Goal: Contribute content

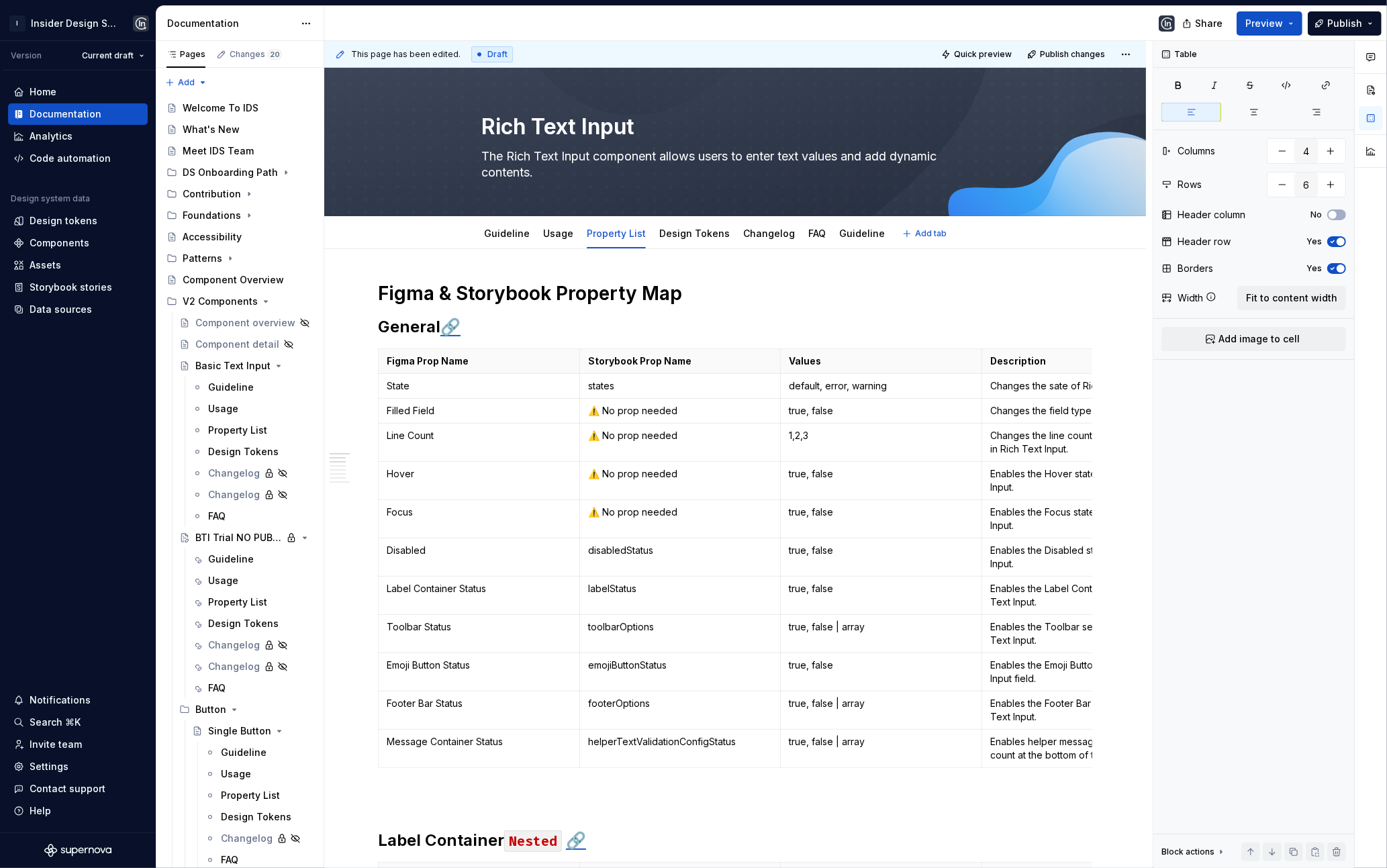
scroll to position [1, 0]
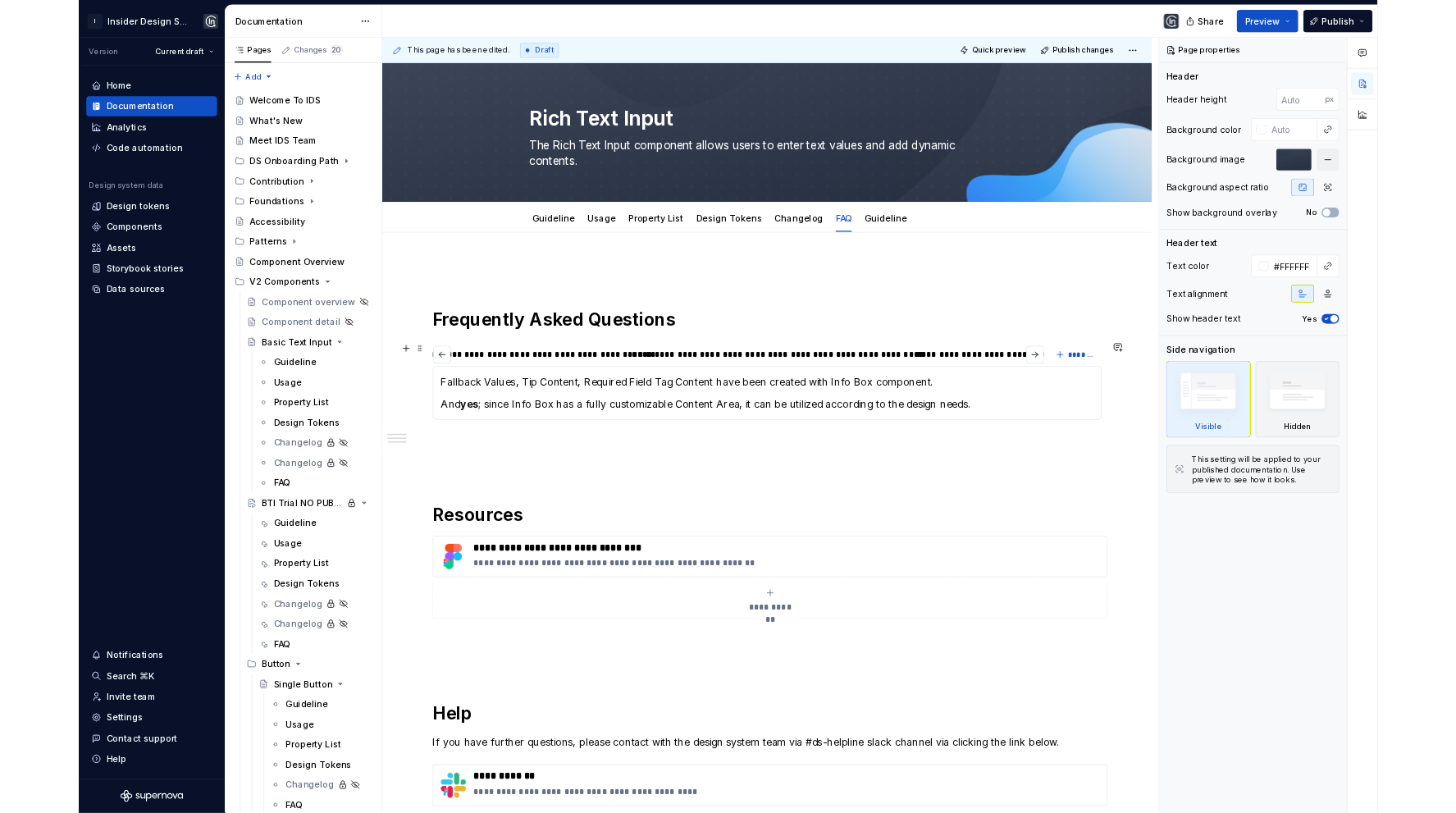
scroll to position [0, 2970]
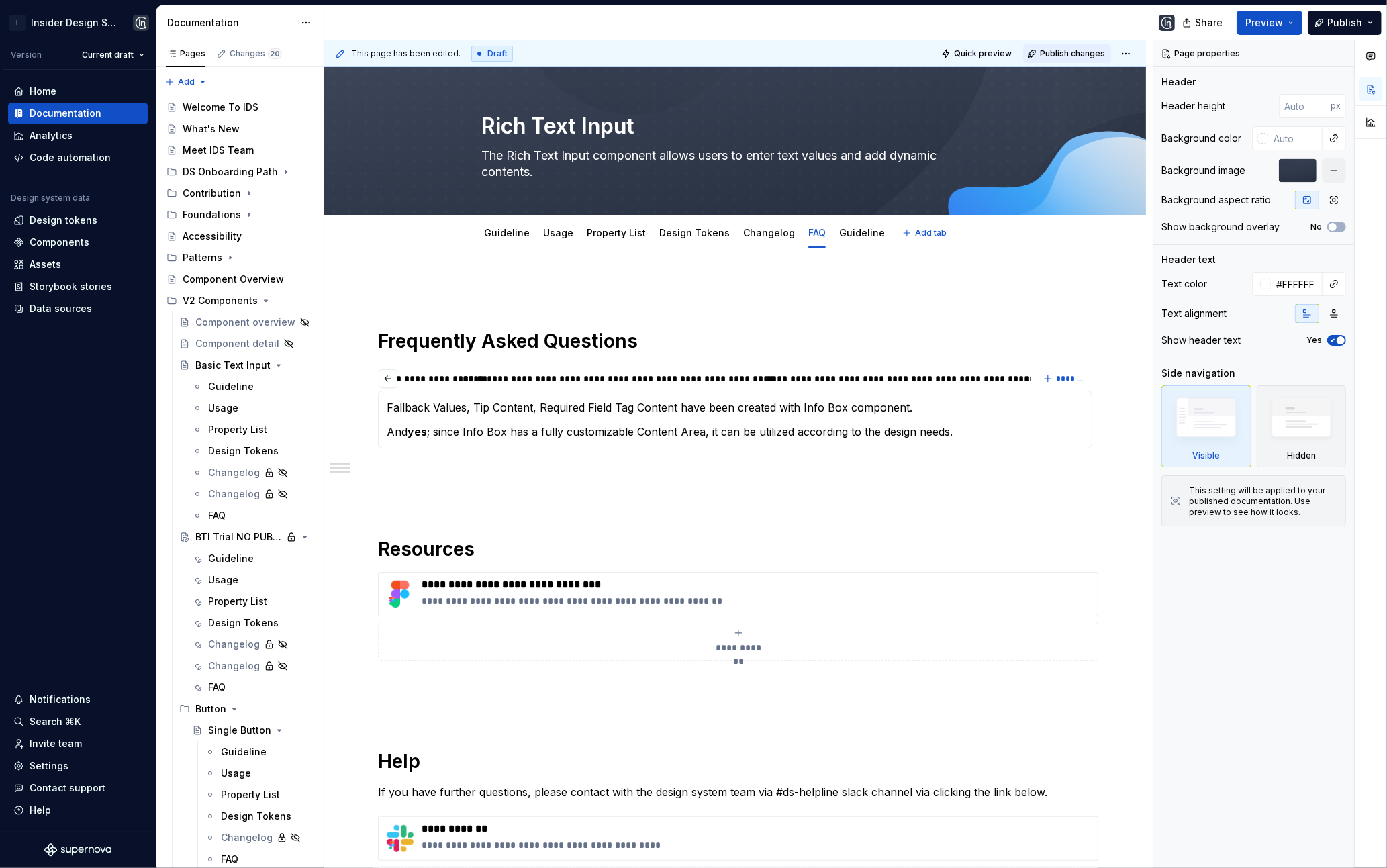
type textarea "*"
click at [1060, 49] on span "Publish changes" at bounding box center [1072, 54] width 65 height 11
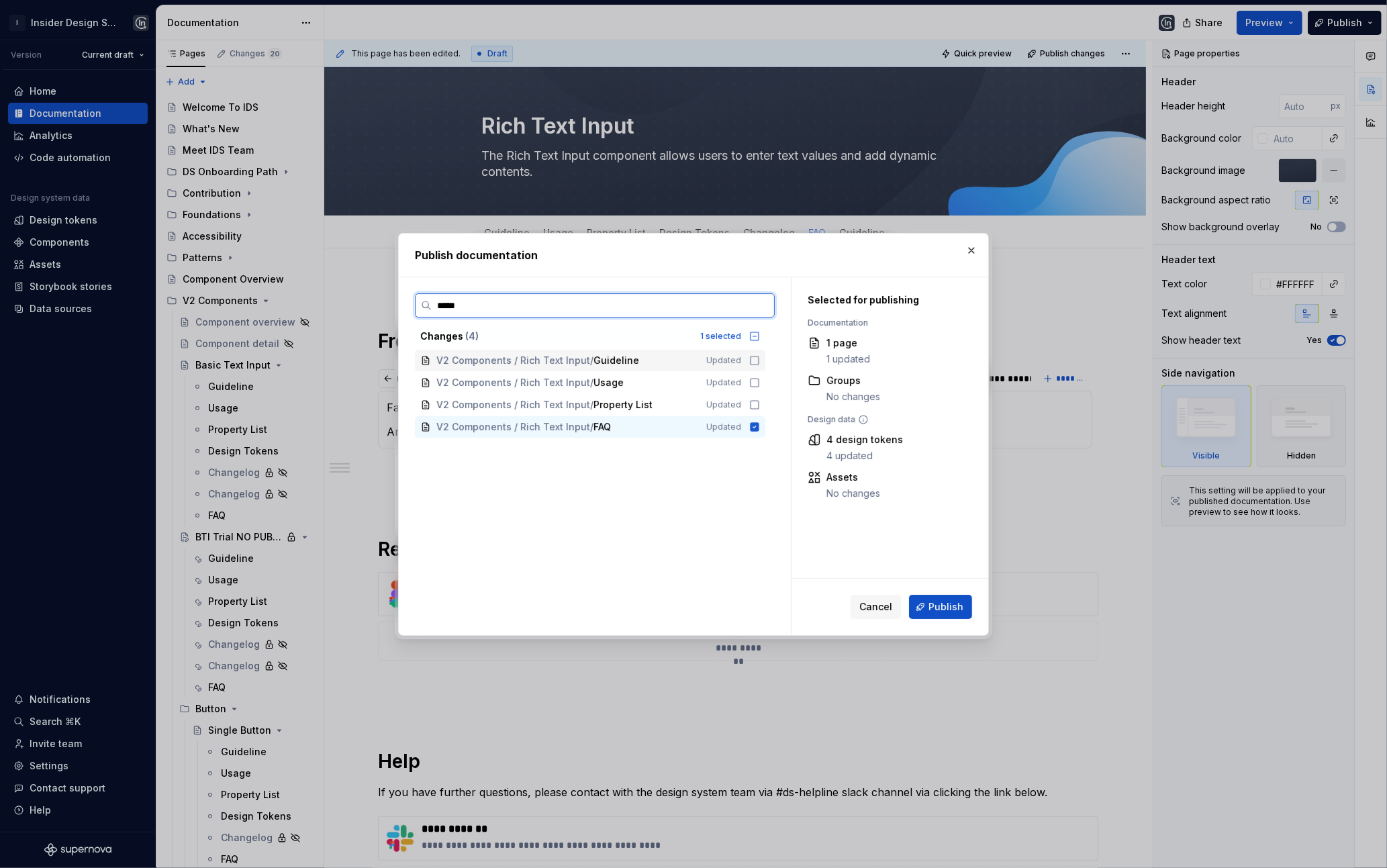
type input "******"
click at [631, 400] on span "Property List" at bounding box center [623, 405] width 59 height 13
click at [946, 607] on span "Publish" at bounding box center [945, 607] width 35 height 13
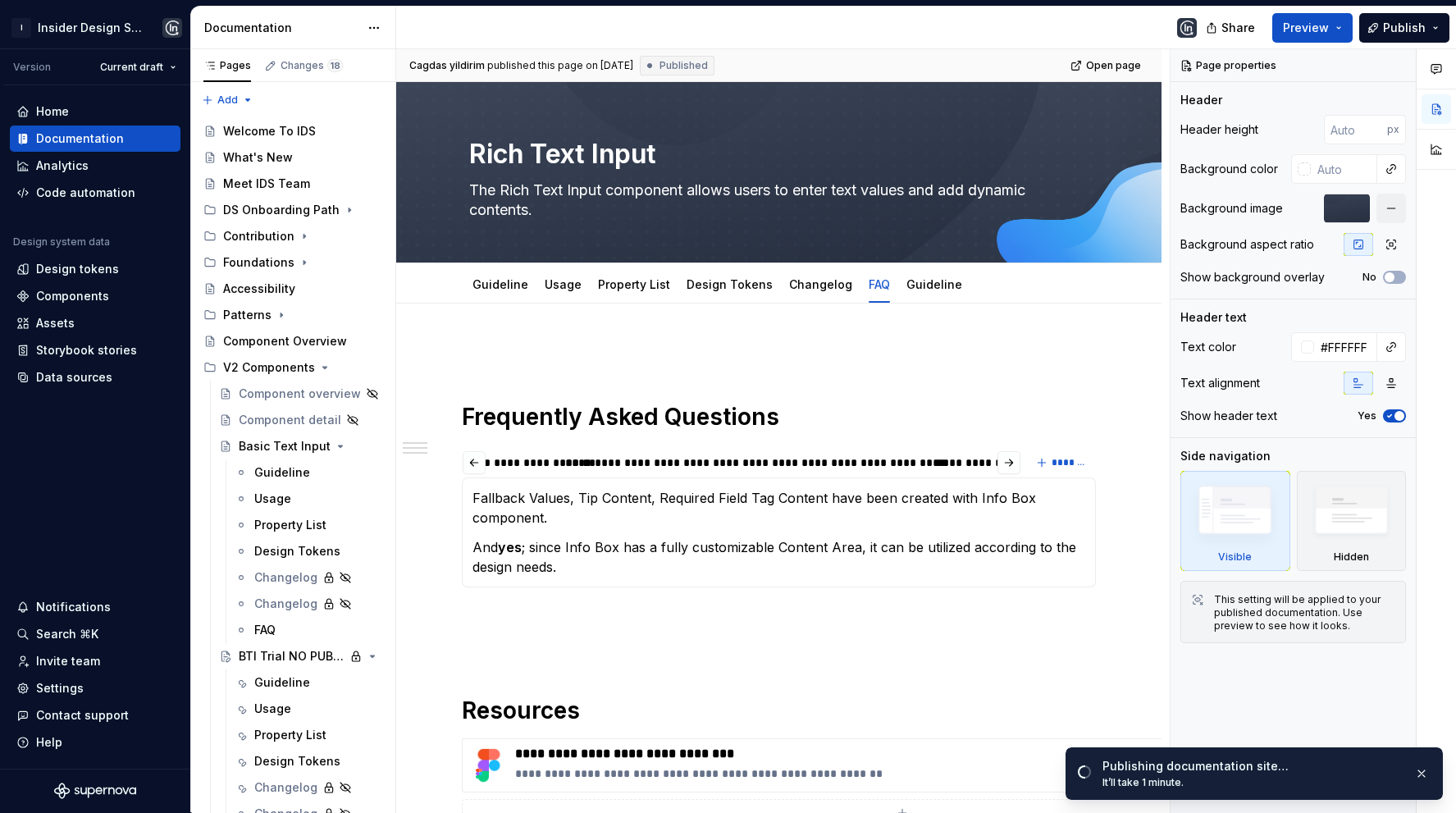
scroll to position [0, 2969]
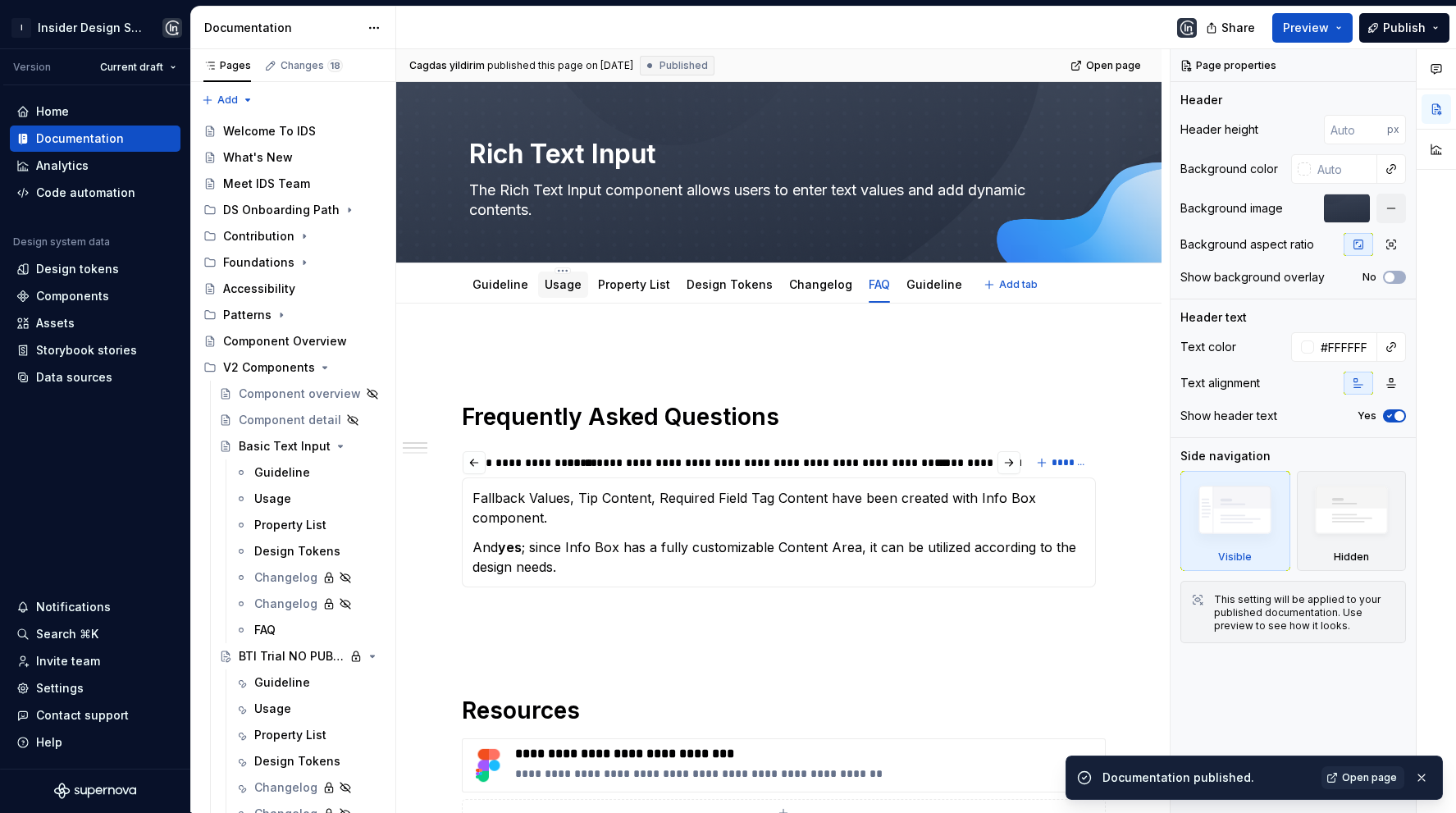
click at [544, 289] on link "Usage" at bounding box center [562, 284] width 37 height 14
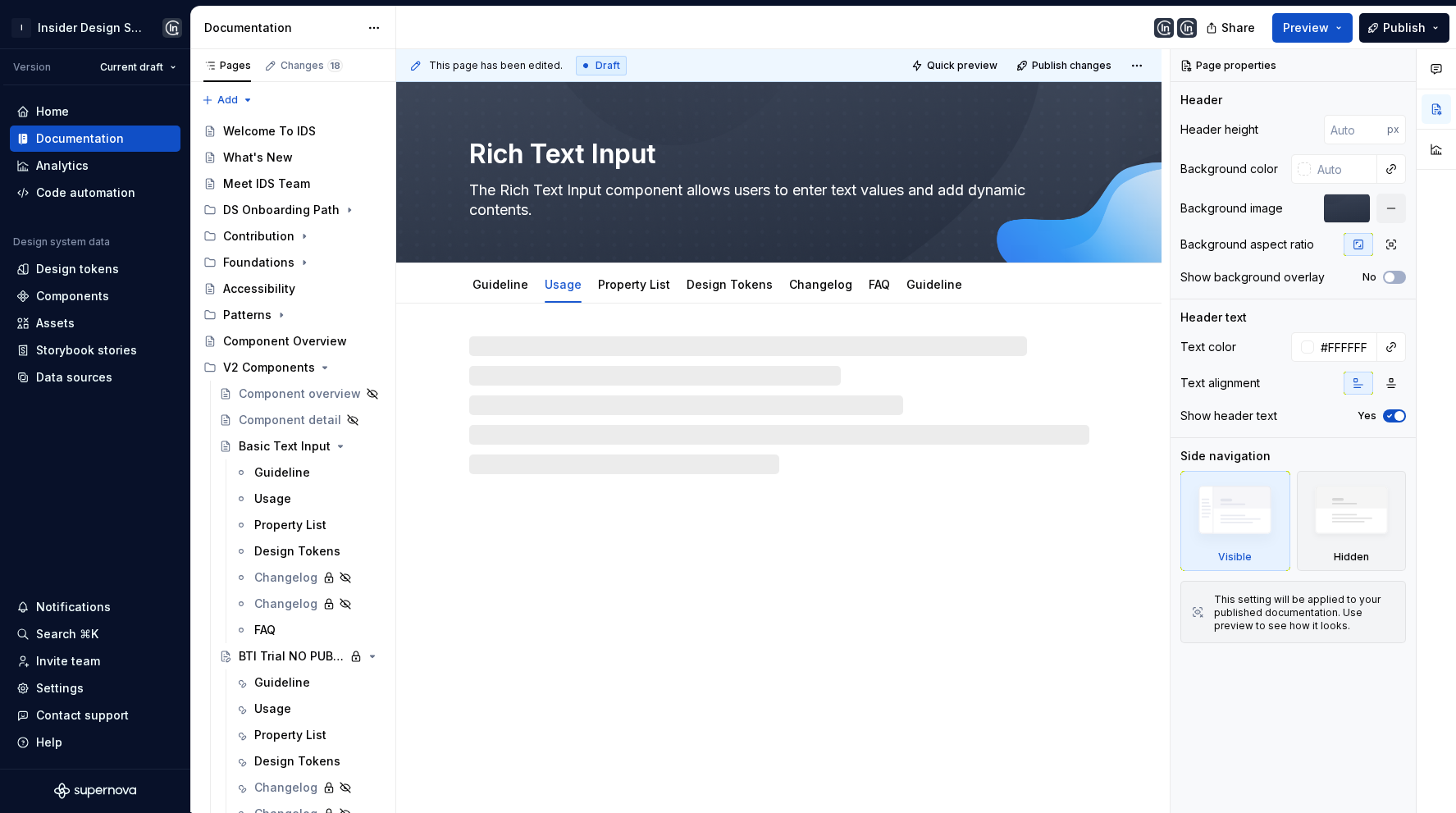
type textarea "*"
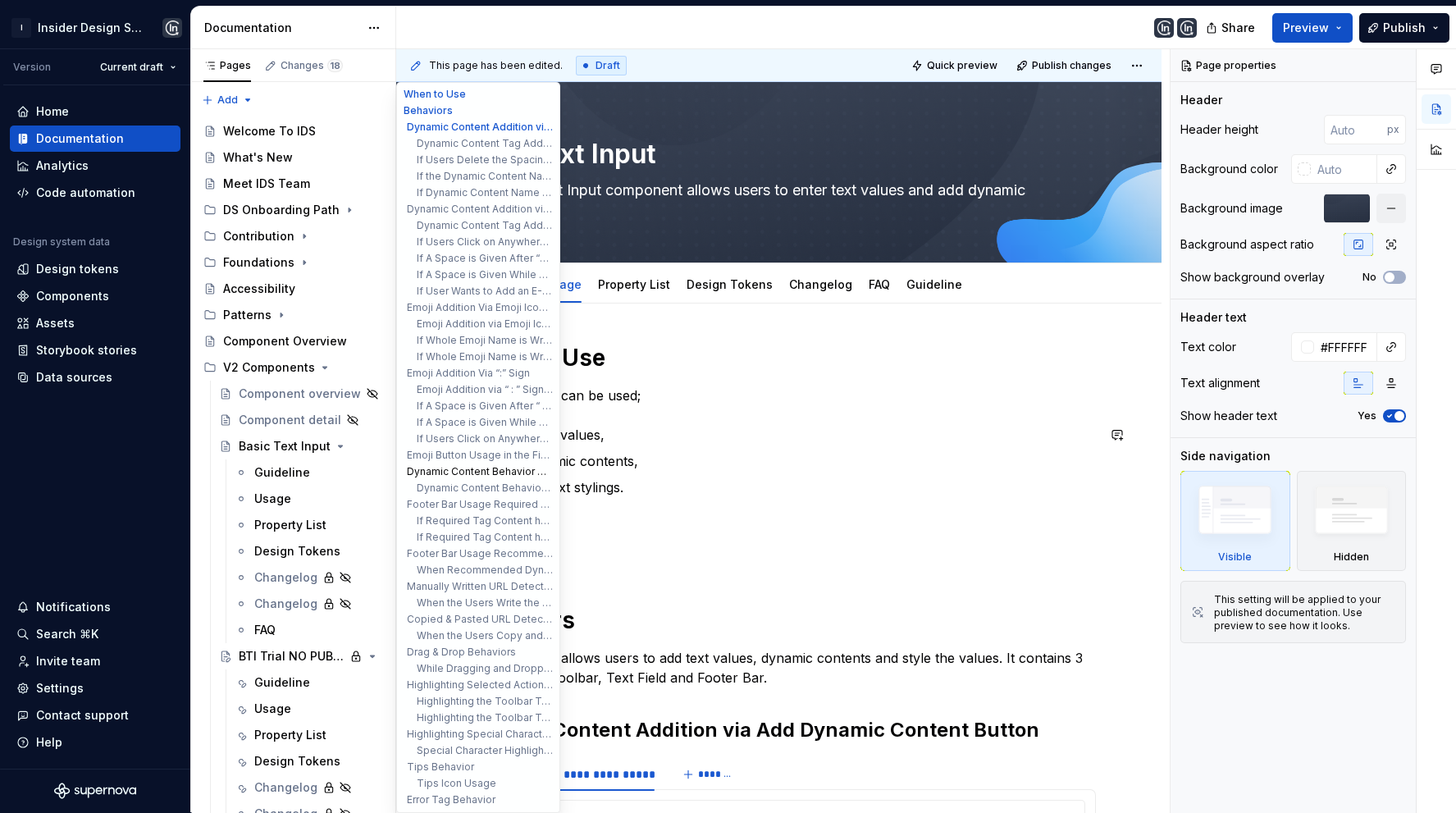
click at [455, 471] on button "Dynamic Content Behavior Without Fallback" at bounding box center [478, 471] width 156 height 16
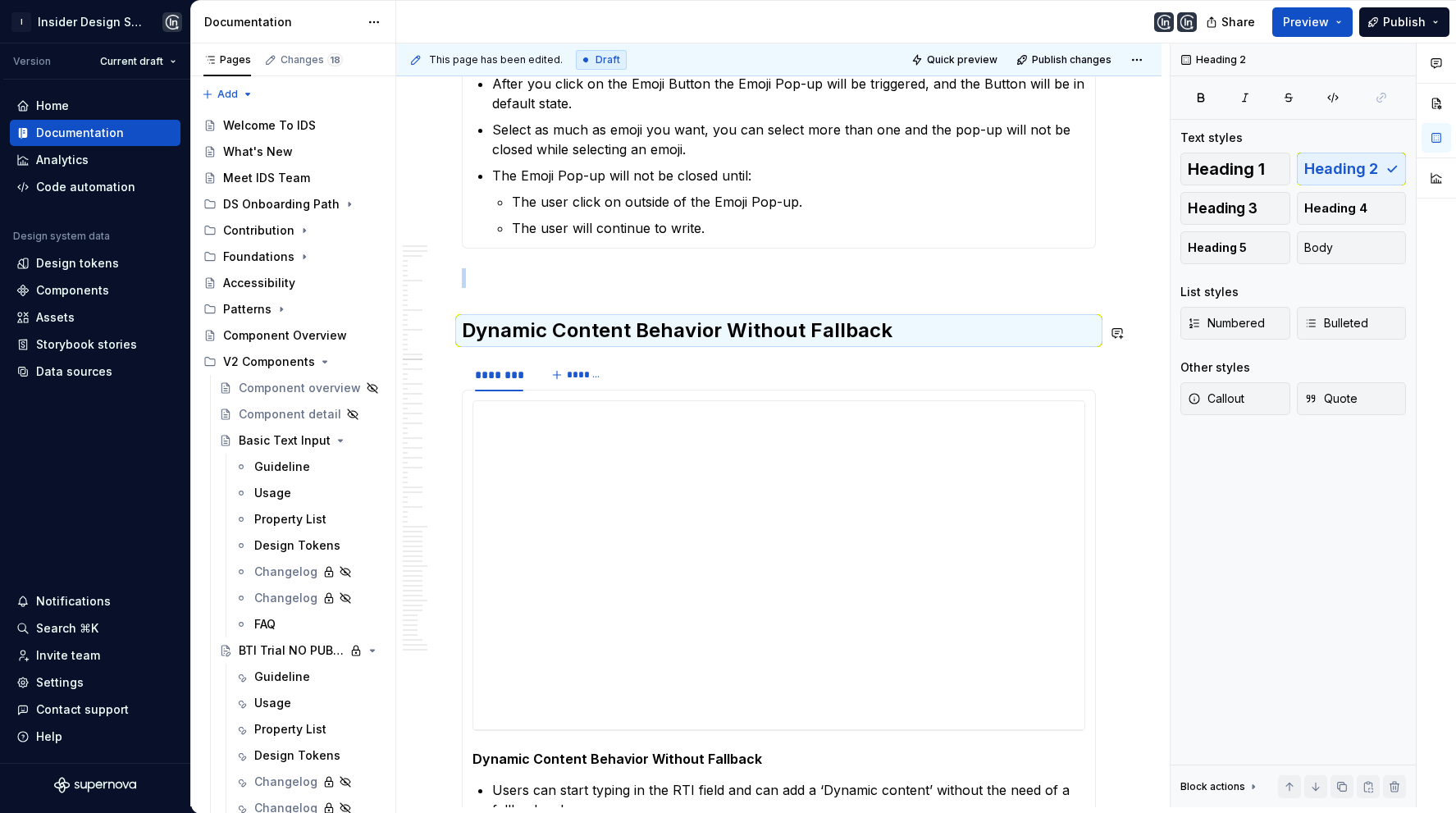
scroll to position [6723, 0]
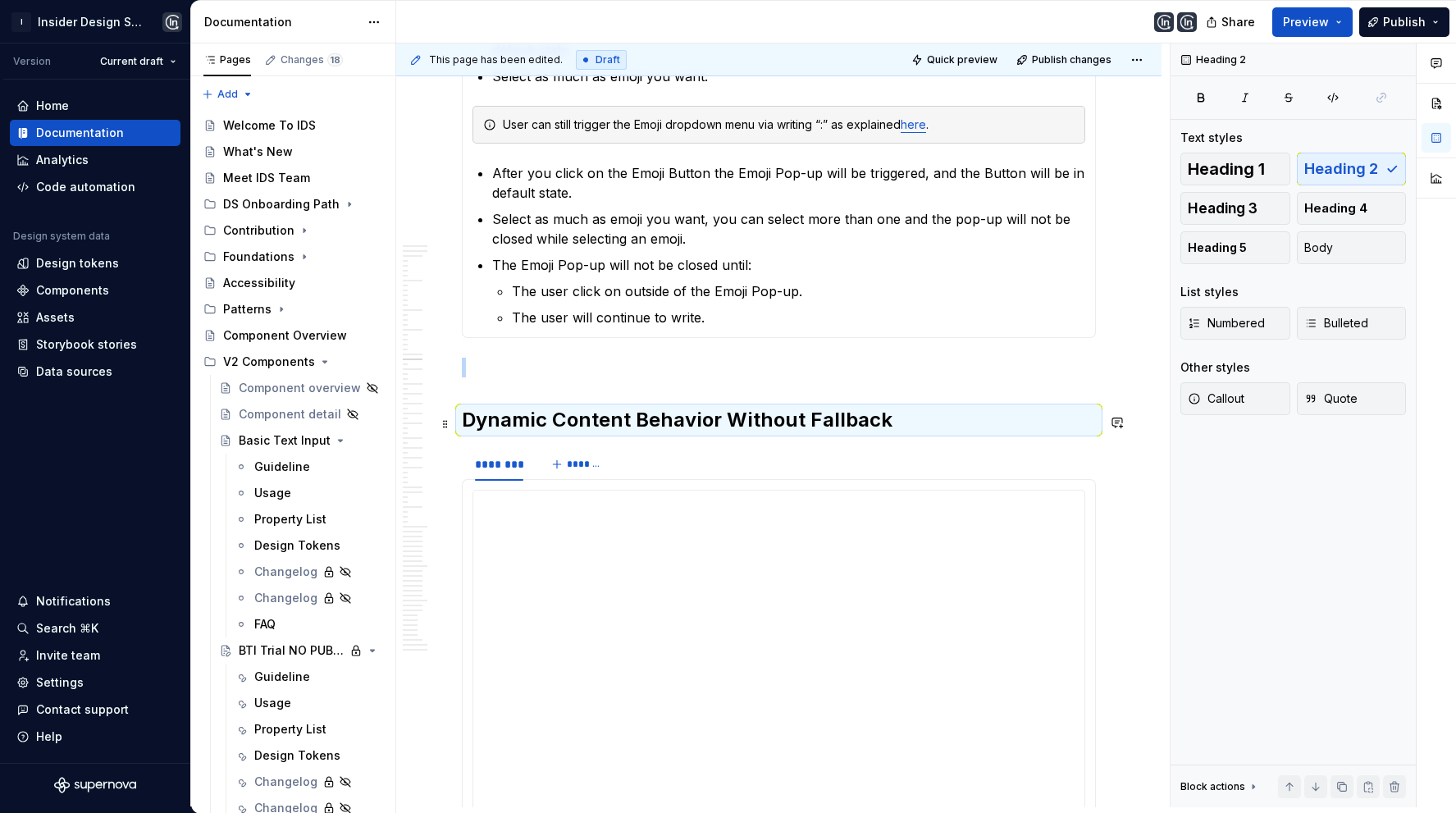
click at [716, 448] on div "******** *******" at bounding box center [778, 464] width 634 height 32
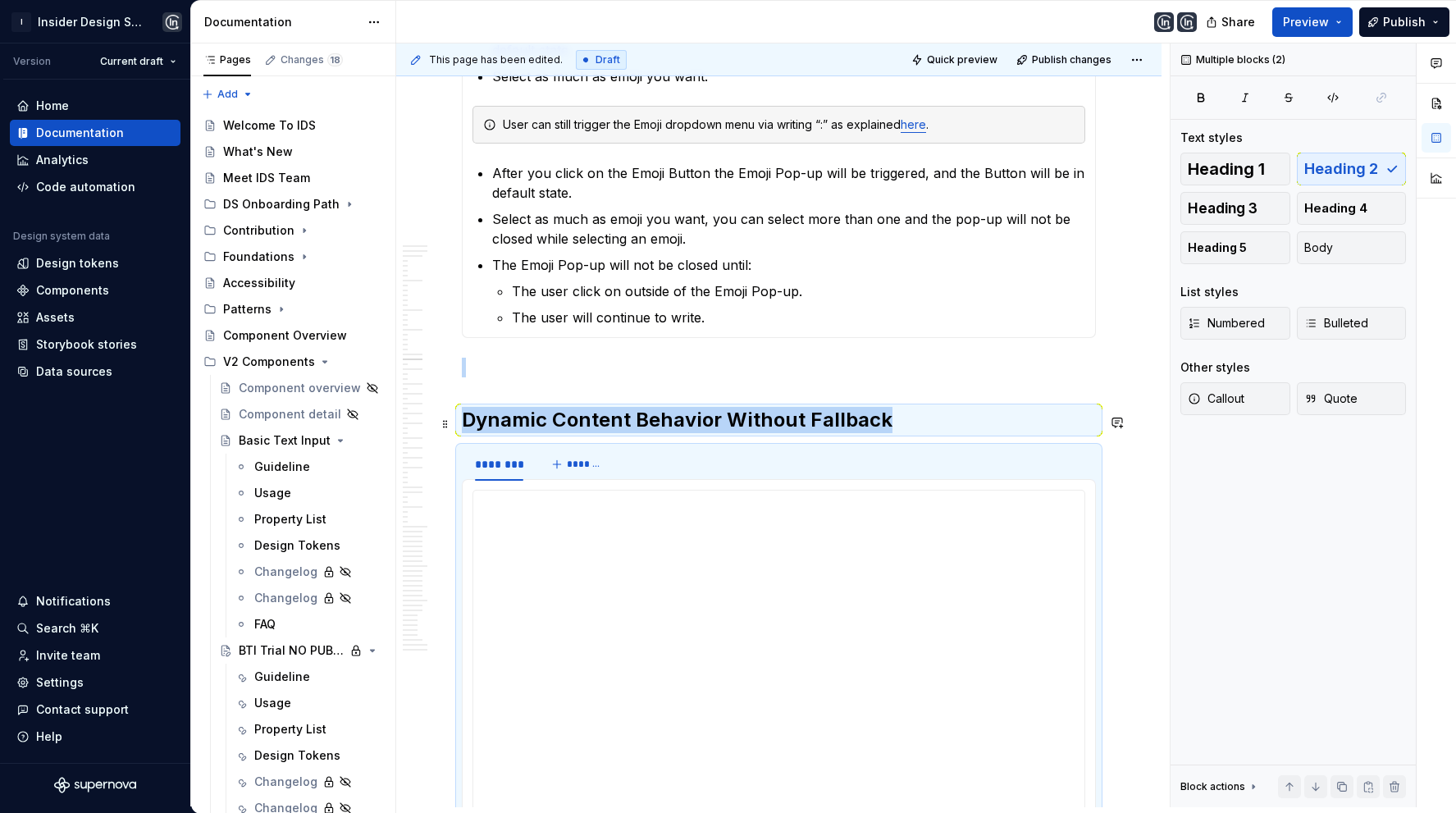
copy div "Dynamic Content Behavior Without Fallback"
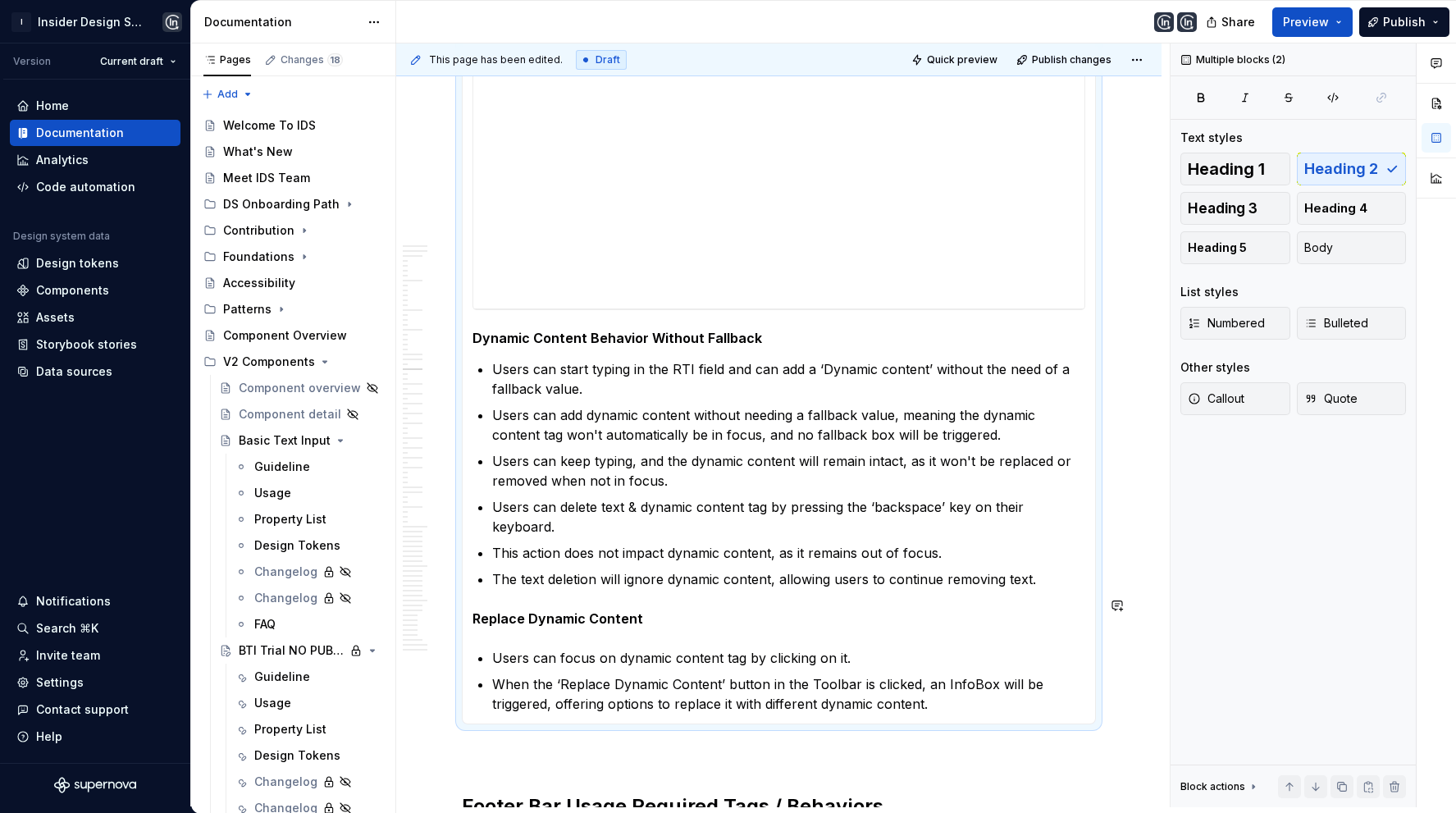
scroll to position [7569, 0]
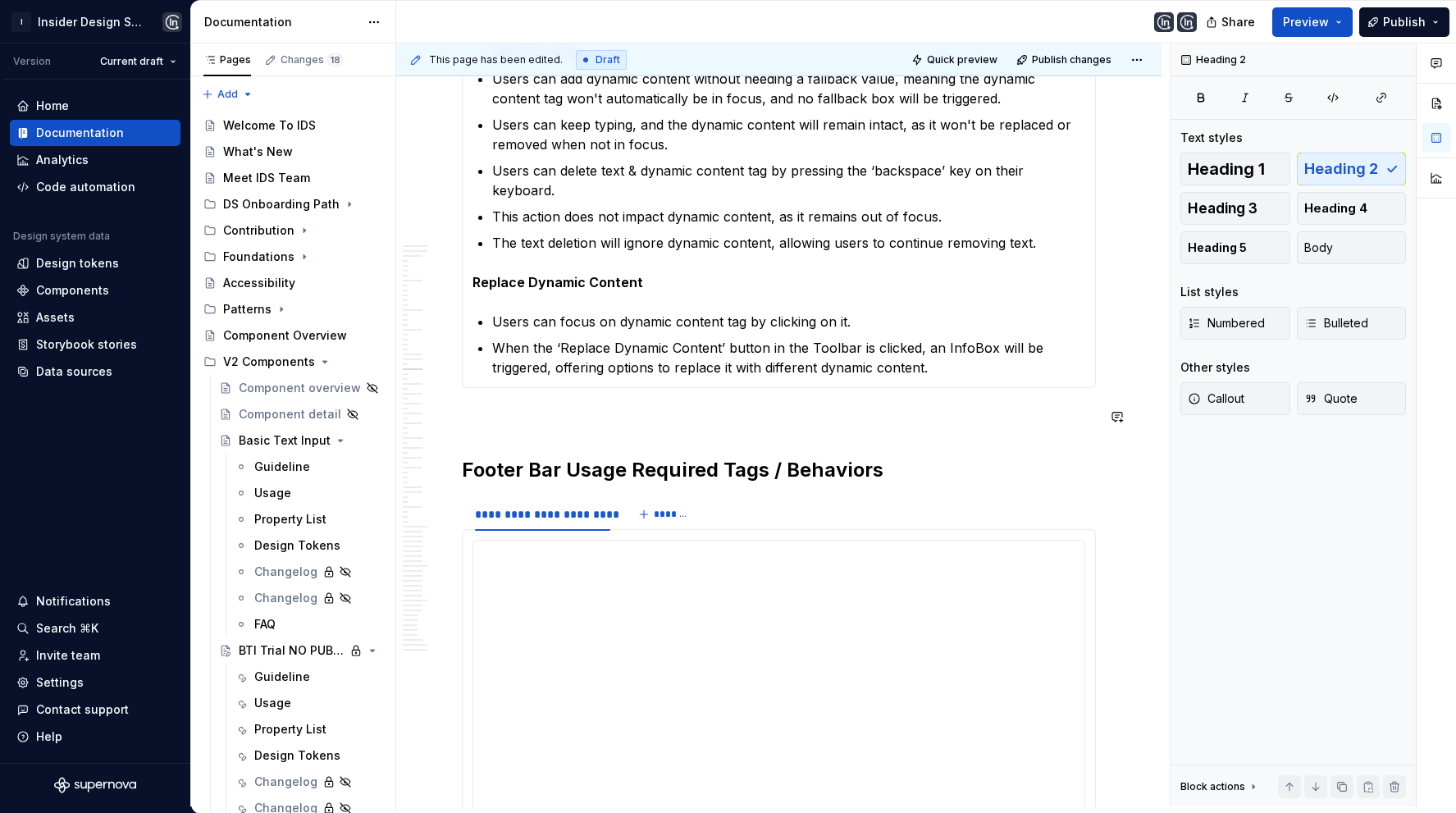
click at [542, 407] on p at bounding box center [778, 417] width 634 height 20
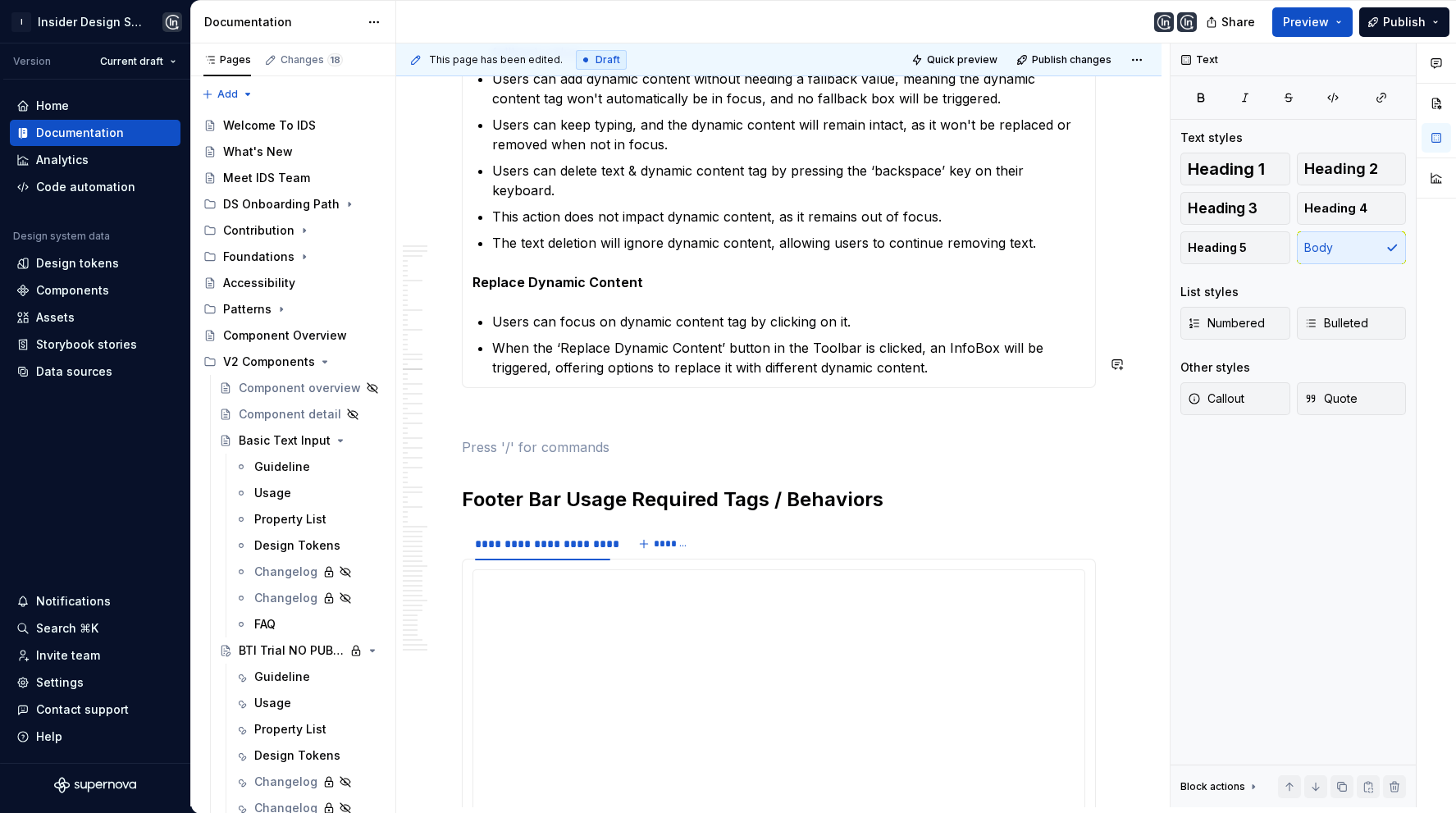
paste div
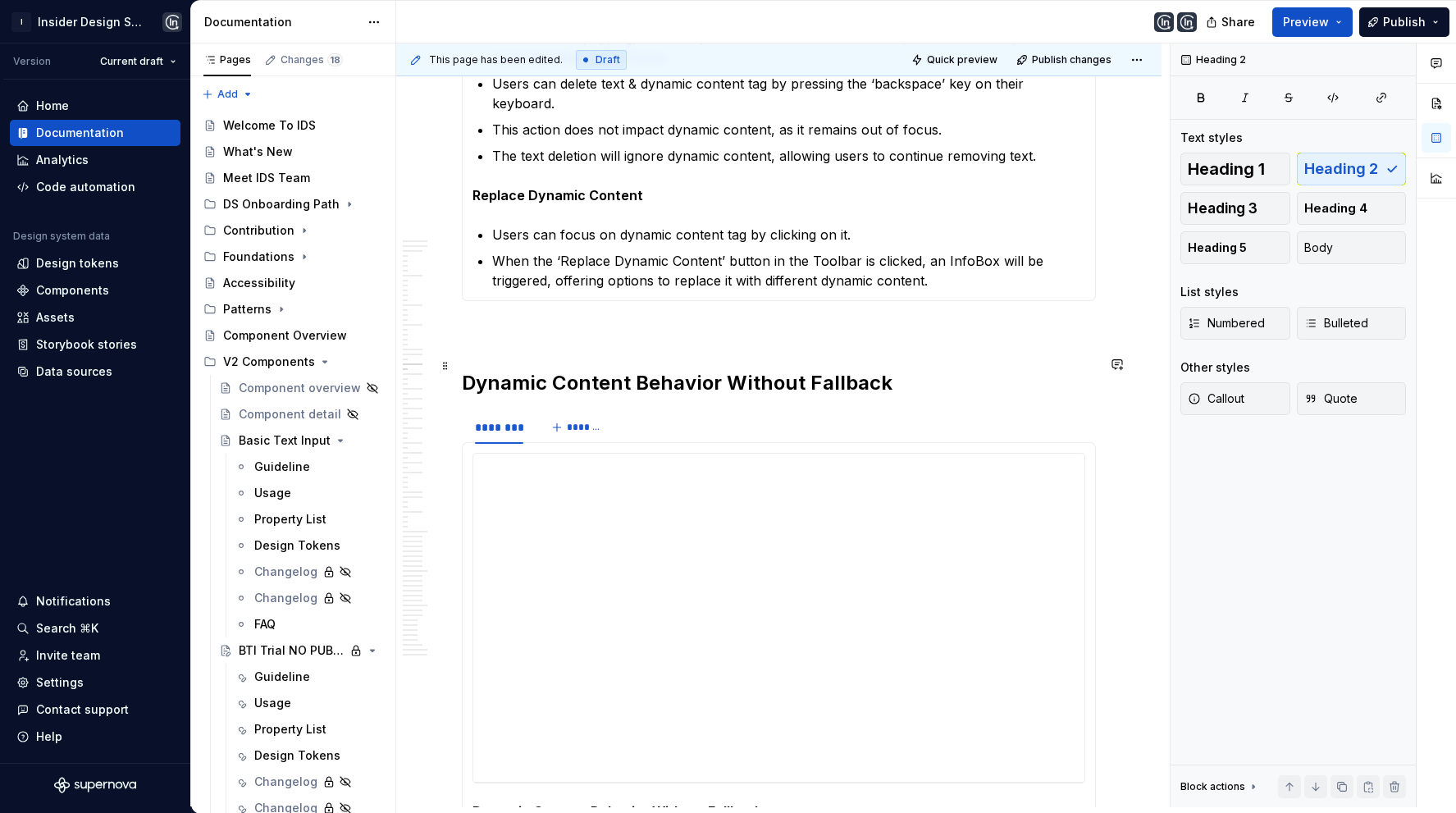
scroll to position [7653, 0]
click at [549, 372] on h2 "Dynamic Content Behavior Without Fallback" at bounding box center [778, 385] width 634 height 26
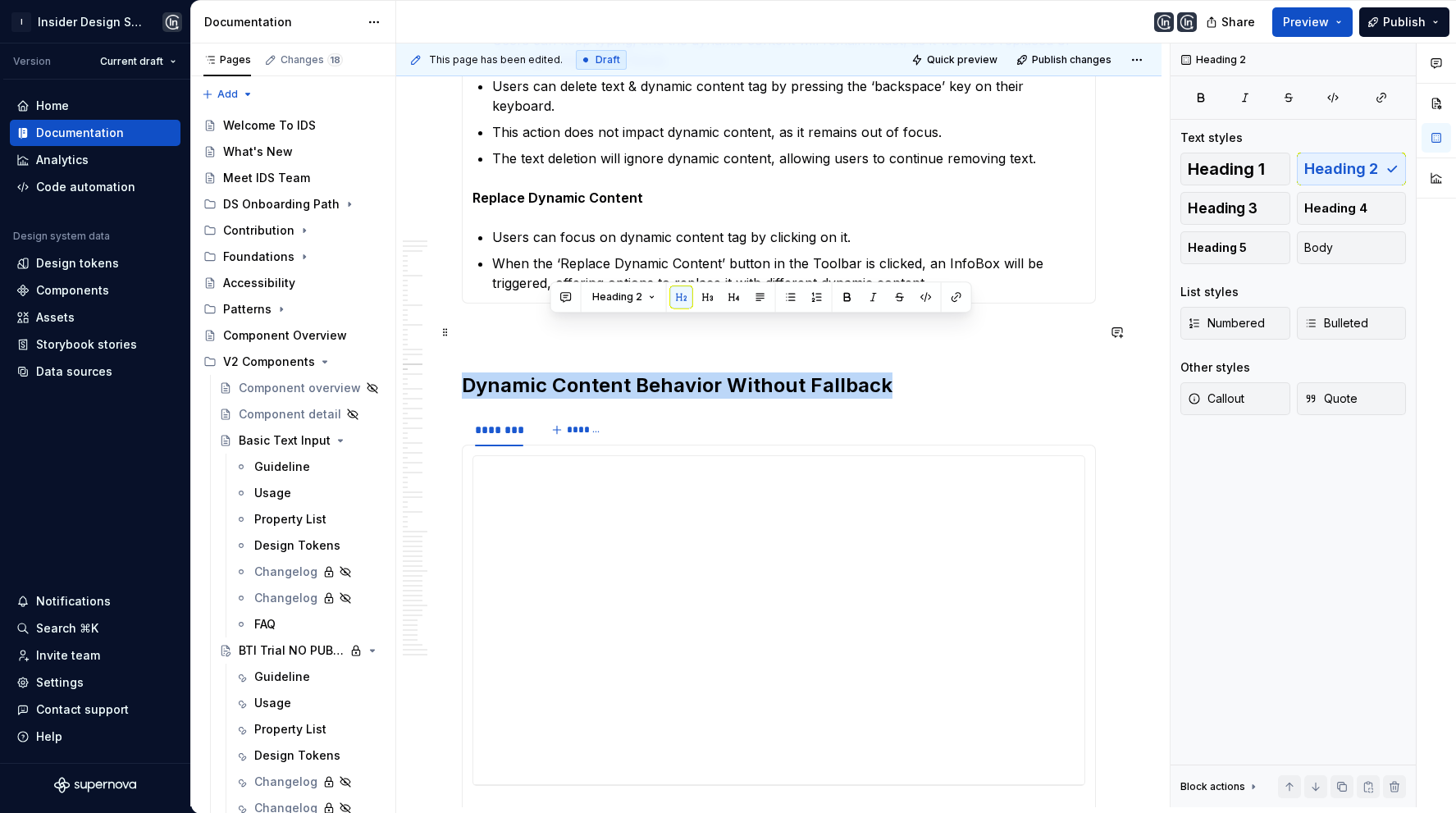
click at [549, 372] on h2 "Dynamic Content Behavior Without Fallback" at bounding box center [778, 385] width 634 height 26
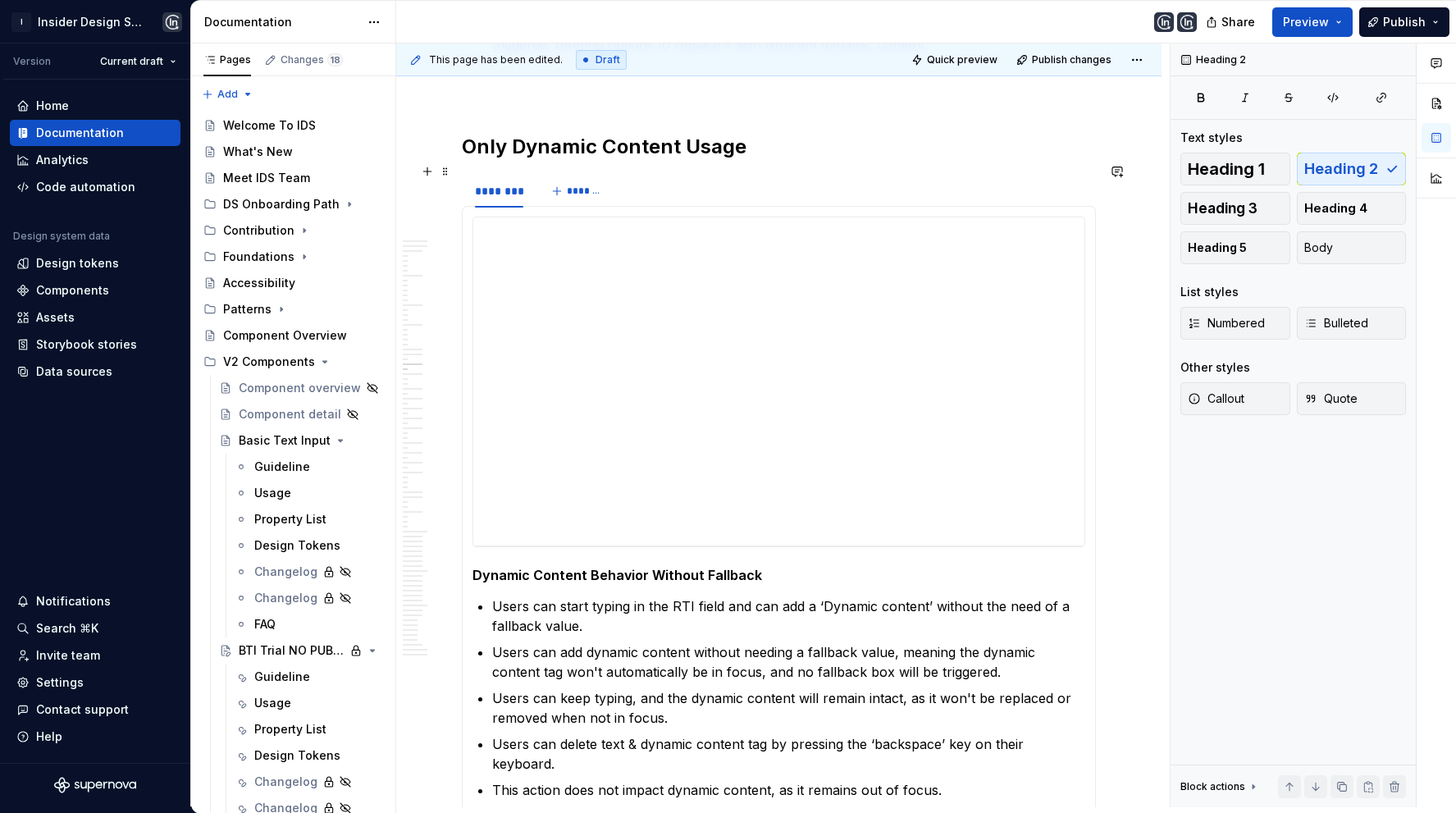
scroll to position [7893, 0]
click at [624, 566] on h5 "Dynamic Content Behavior Without Fallback" at bounding box center [778, 574] width 612 height 16
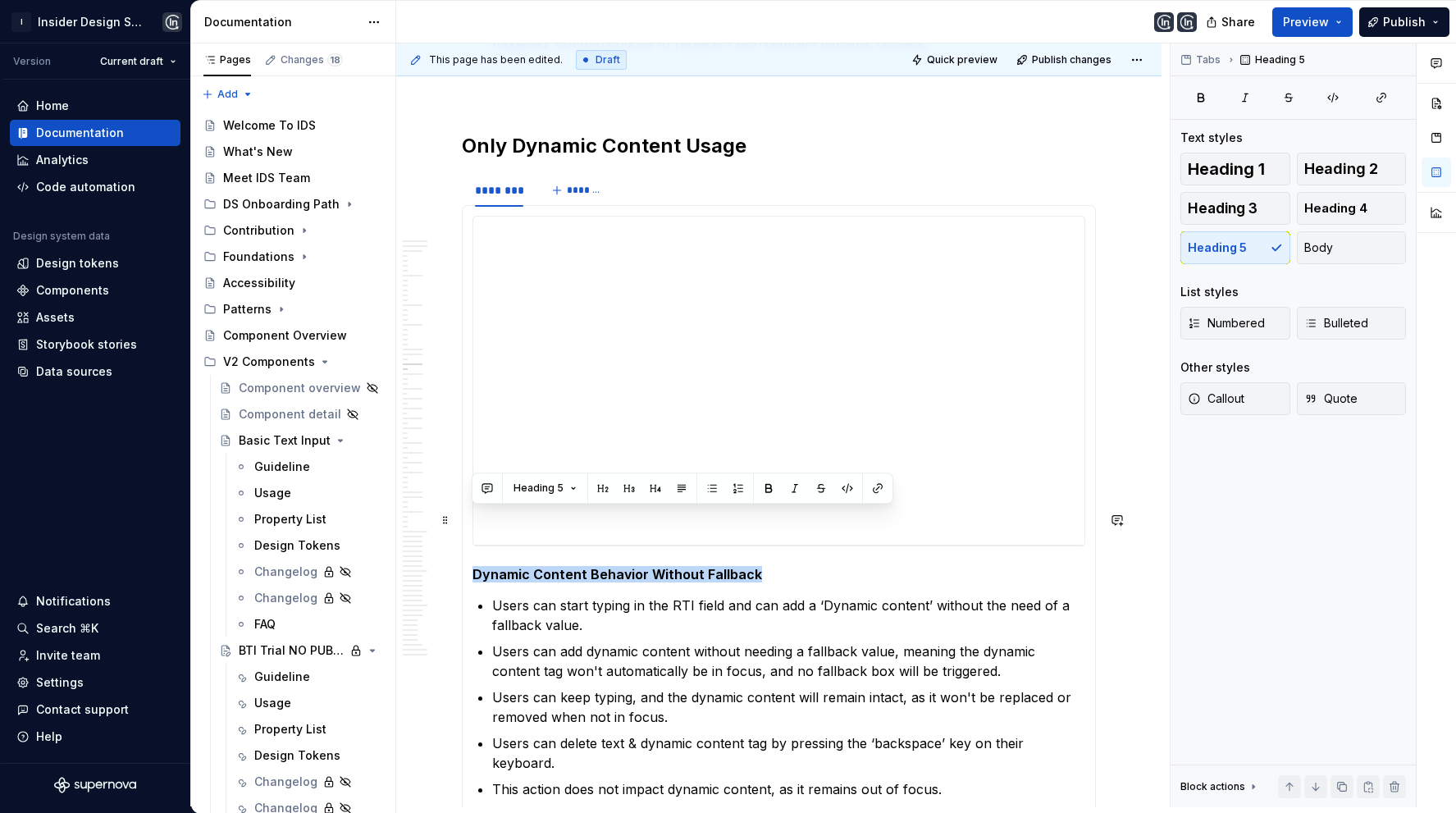
click at [624, 566] on h5 "Dynamic Content Behavior Without Fallback" at bounding box center [778, 574] width 612 height 16
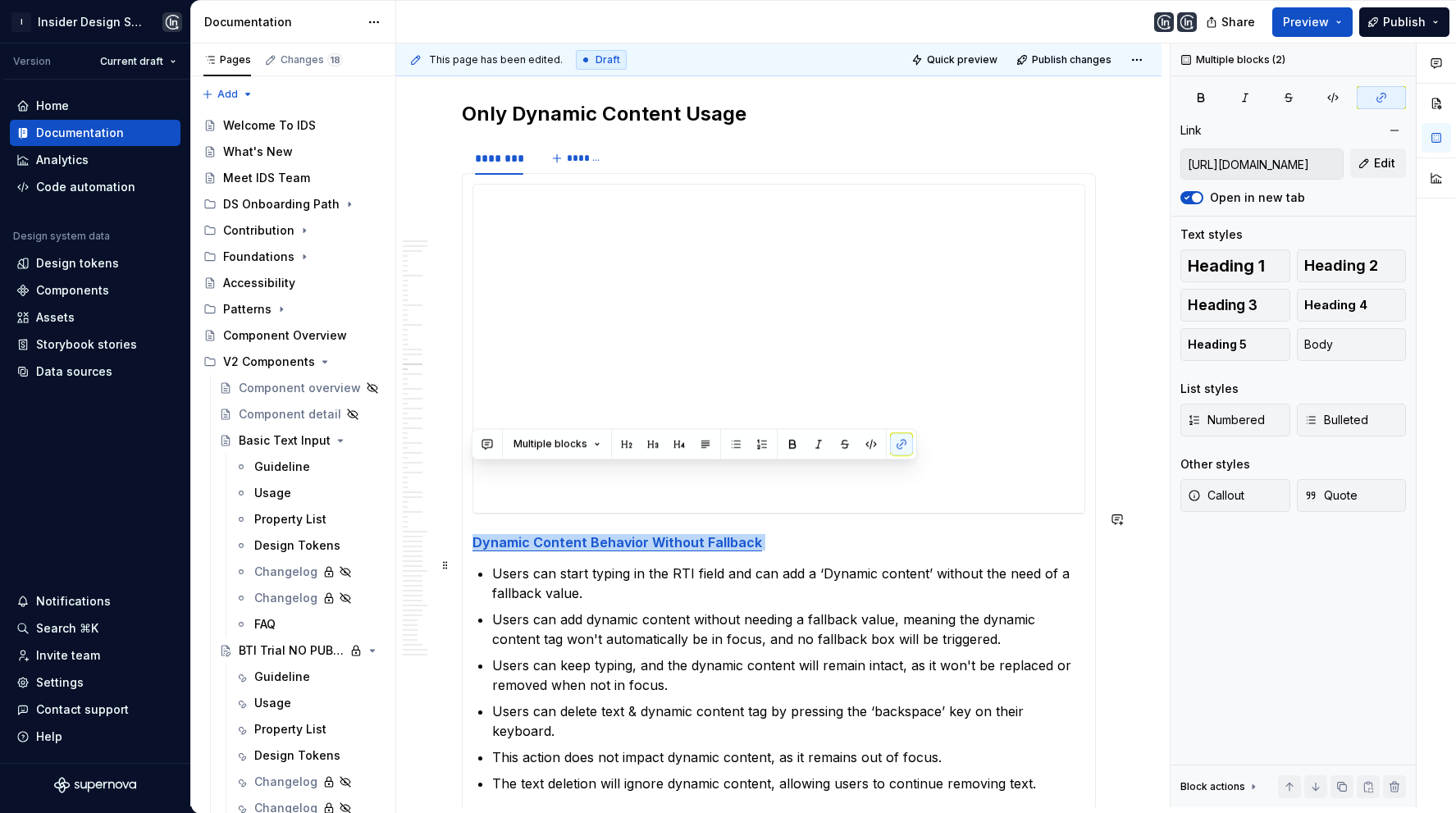
scroll to position [7939, 0]
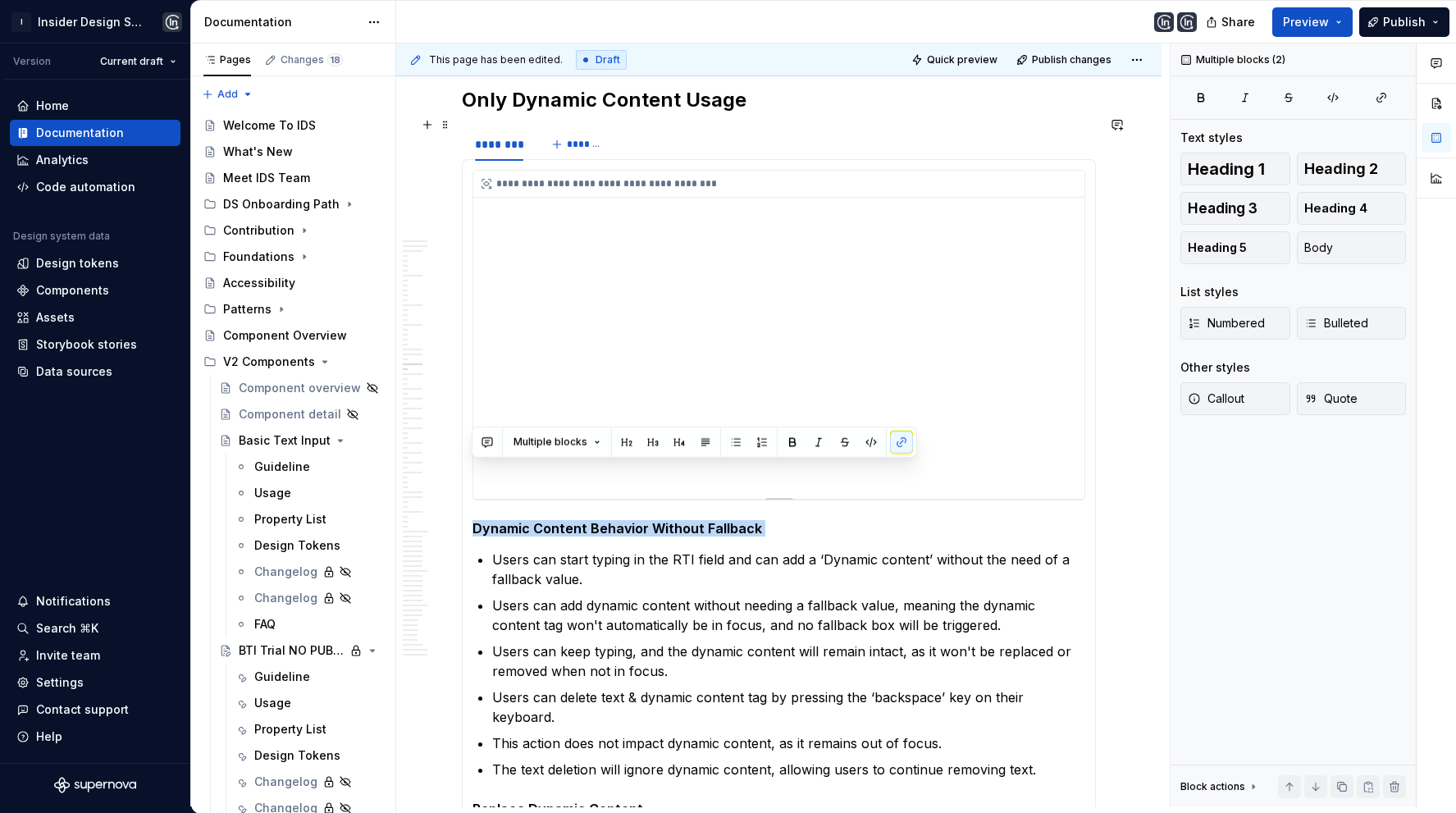
click at [619, 302] on div "**********" at bounding box center [778, 335] width 611 height 328
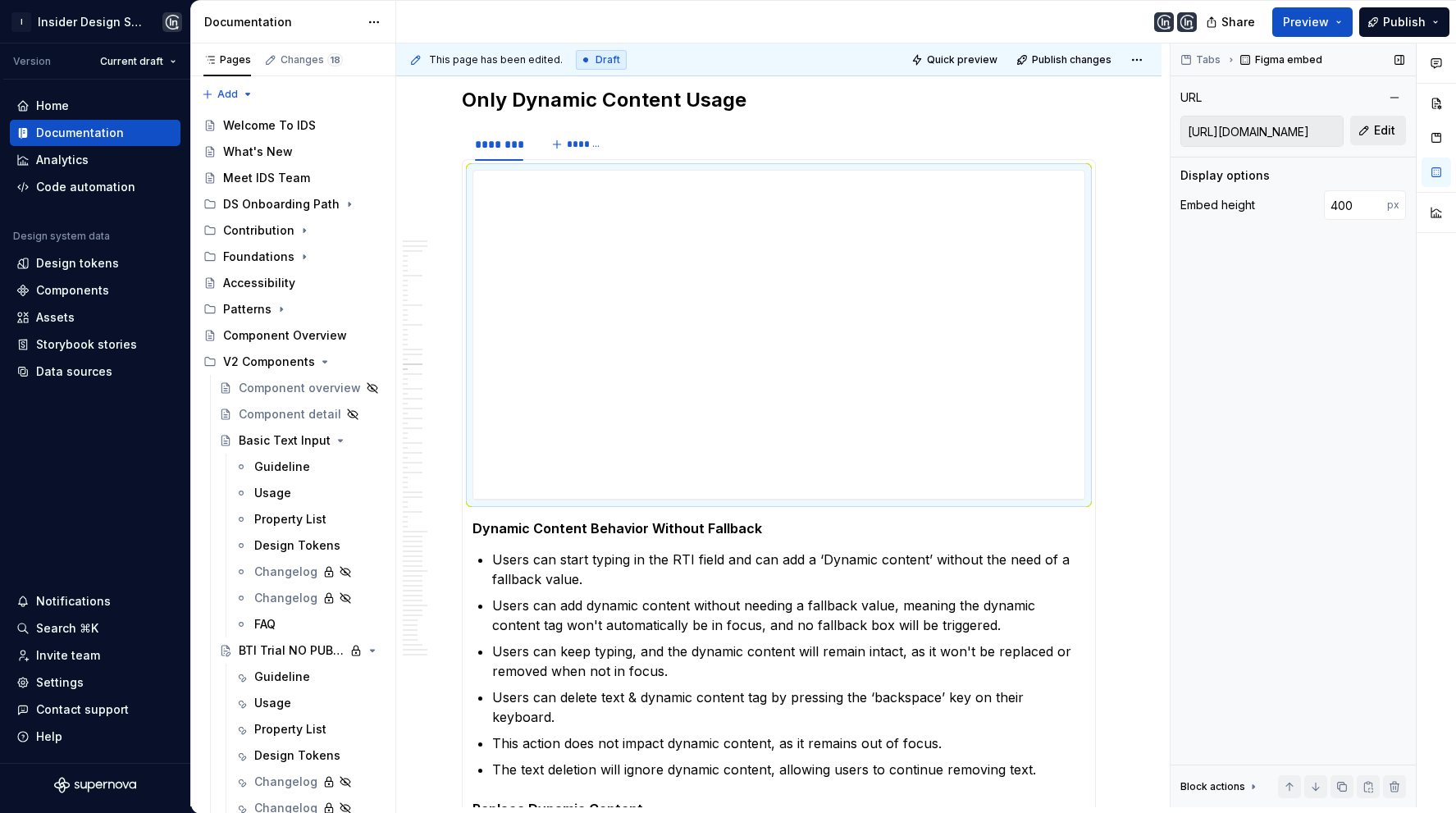
click at [1384, 129] on span "Edit" at bounding box center [1384, 130] width 22 height 16
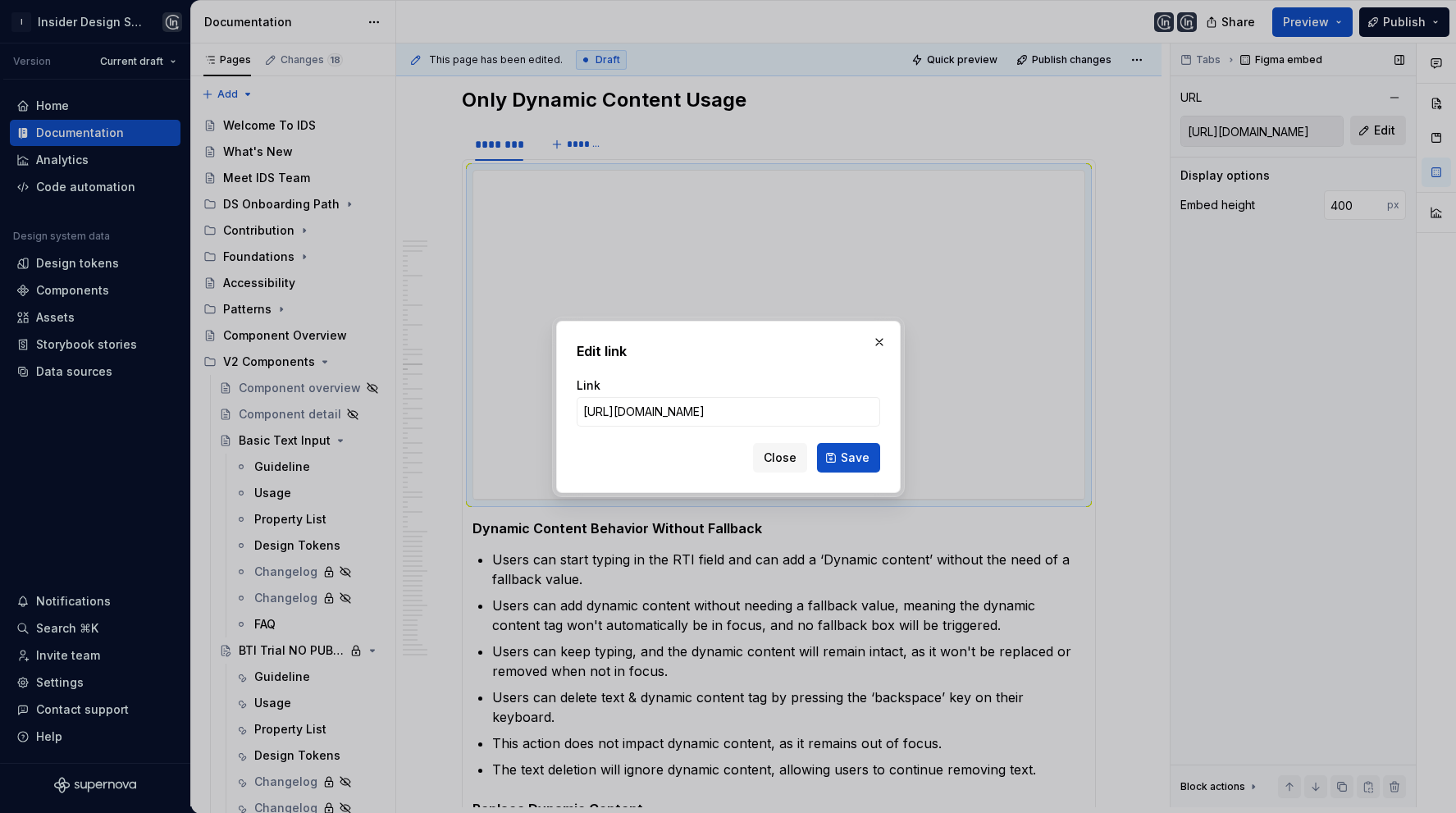
type input "[URL][DOMAIN_NAME]"
click button "Save" at bounding box center [848, 457] width 63 height 30
type input "[URL][DOMAIN_NAME]"
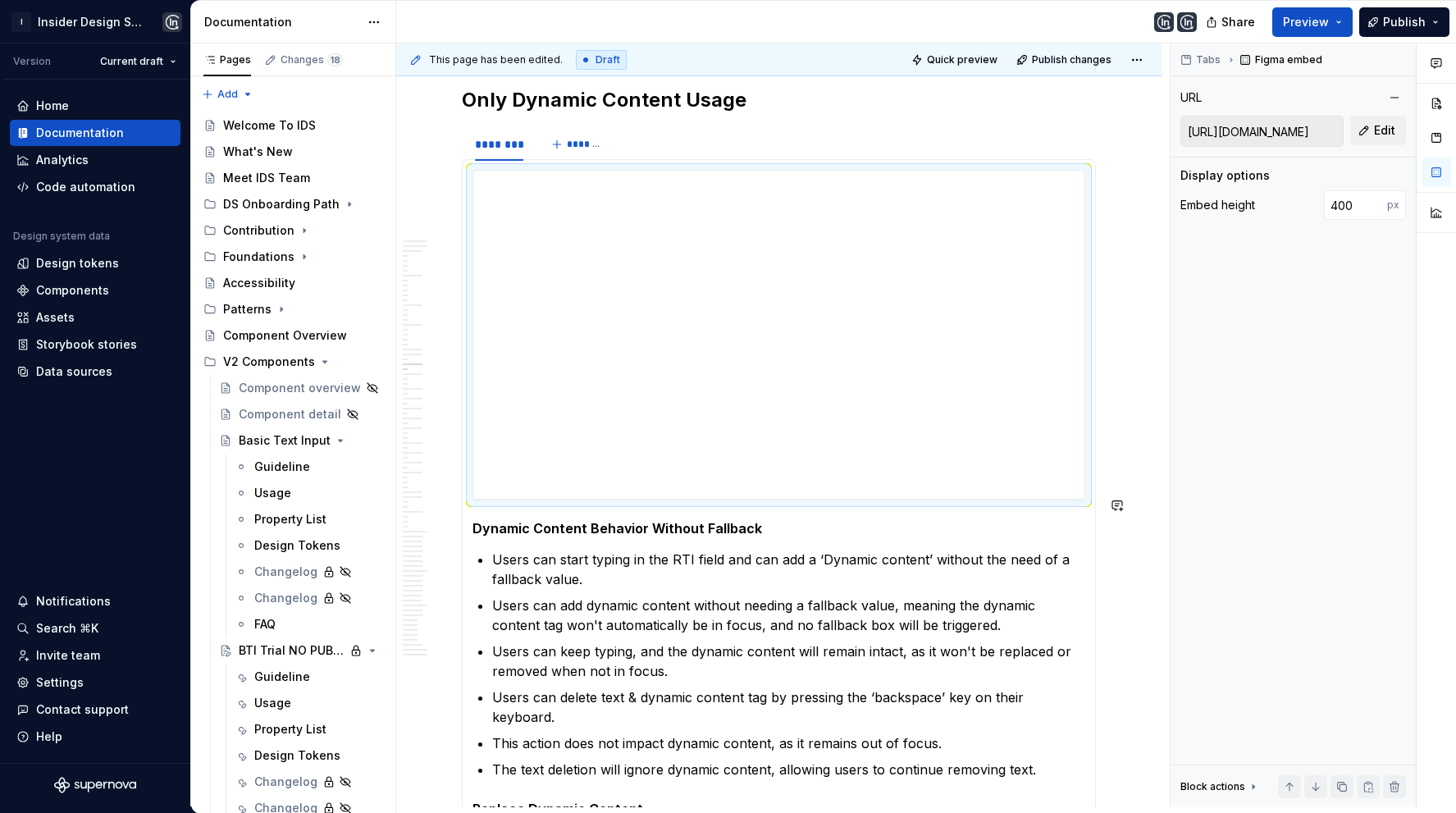
click at [553, 520] on h5 "Dynamic Content Behavior Without Fallback" at bounding box center [778, 528] width 612 height 16
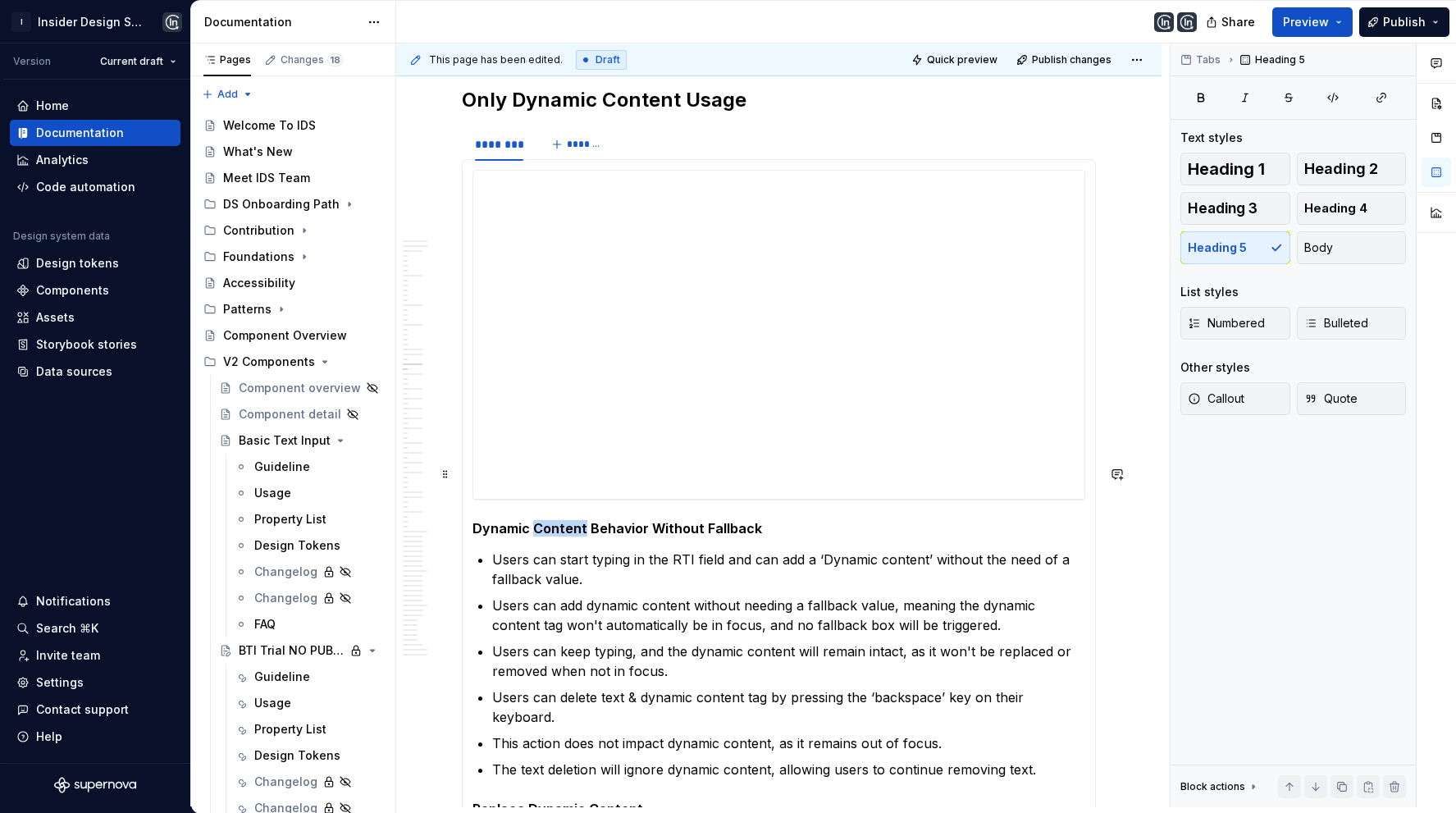
click at [553, 520] on h5 "Dynamic Content Behavior Without Fallback" at bounding box center [778, 528] width 612 height 16
type textarea "*"
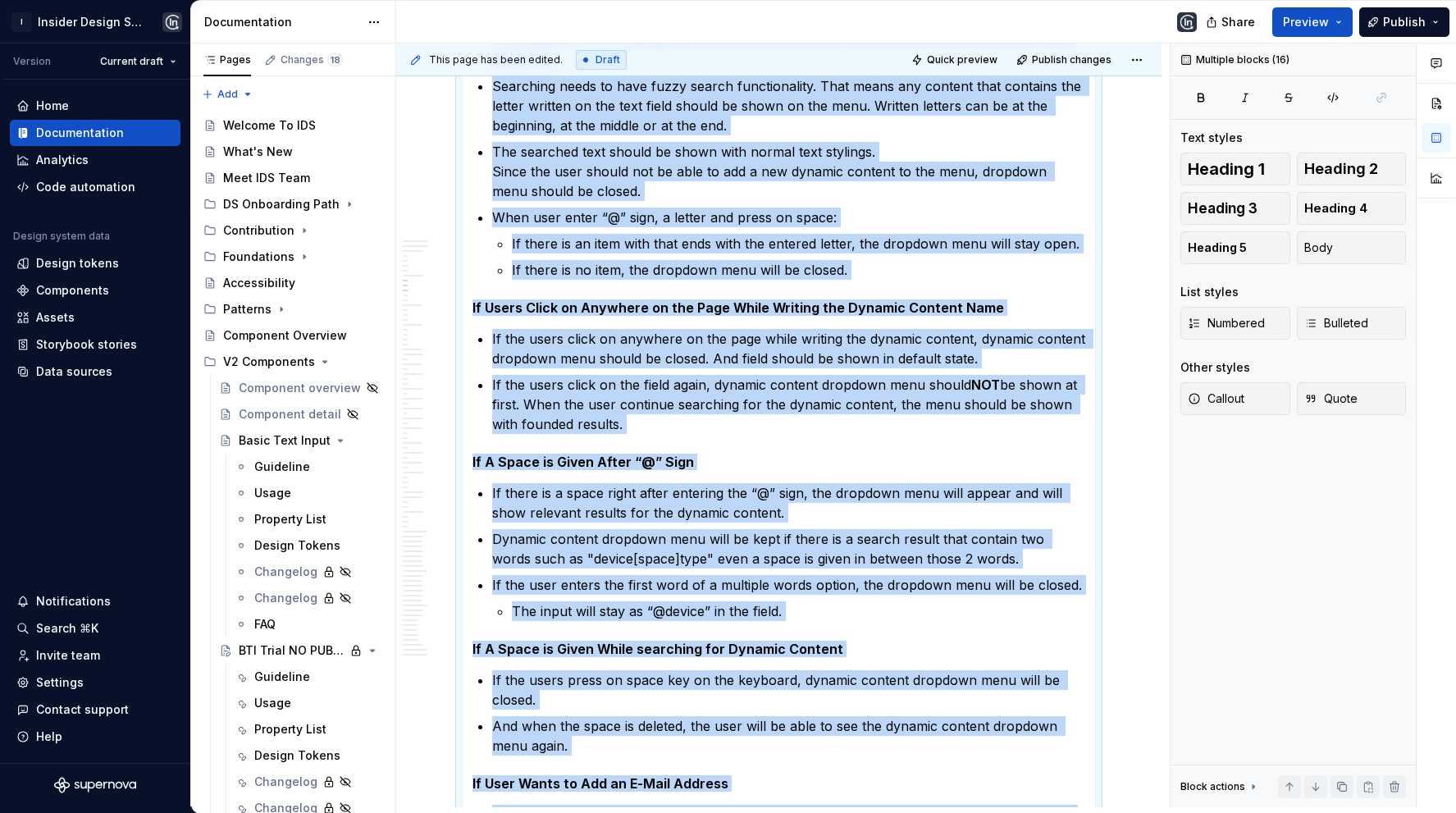
scroll to position [2497, 0]
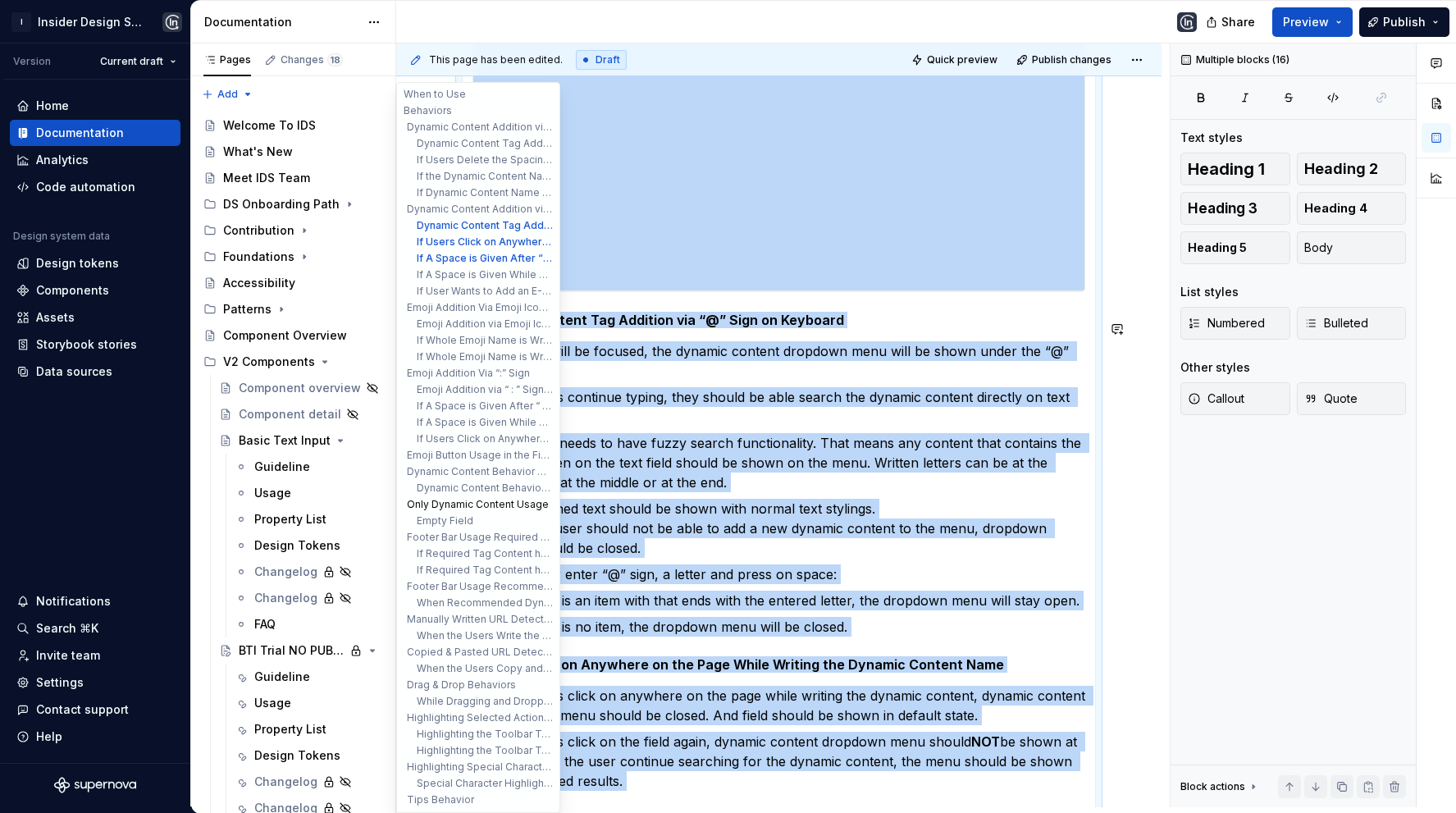
click at [468, 496] on button "Only Dynamic Content Usage" at bounding box center [478, 505] width 156 height 16
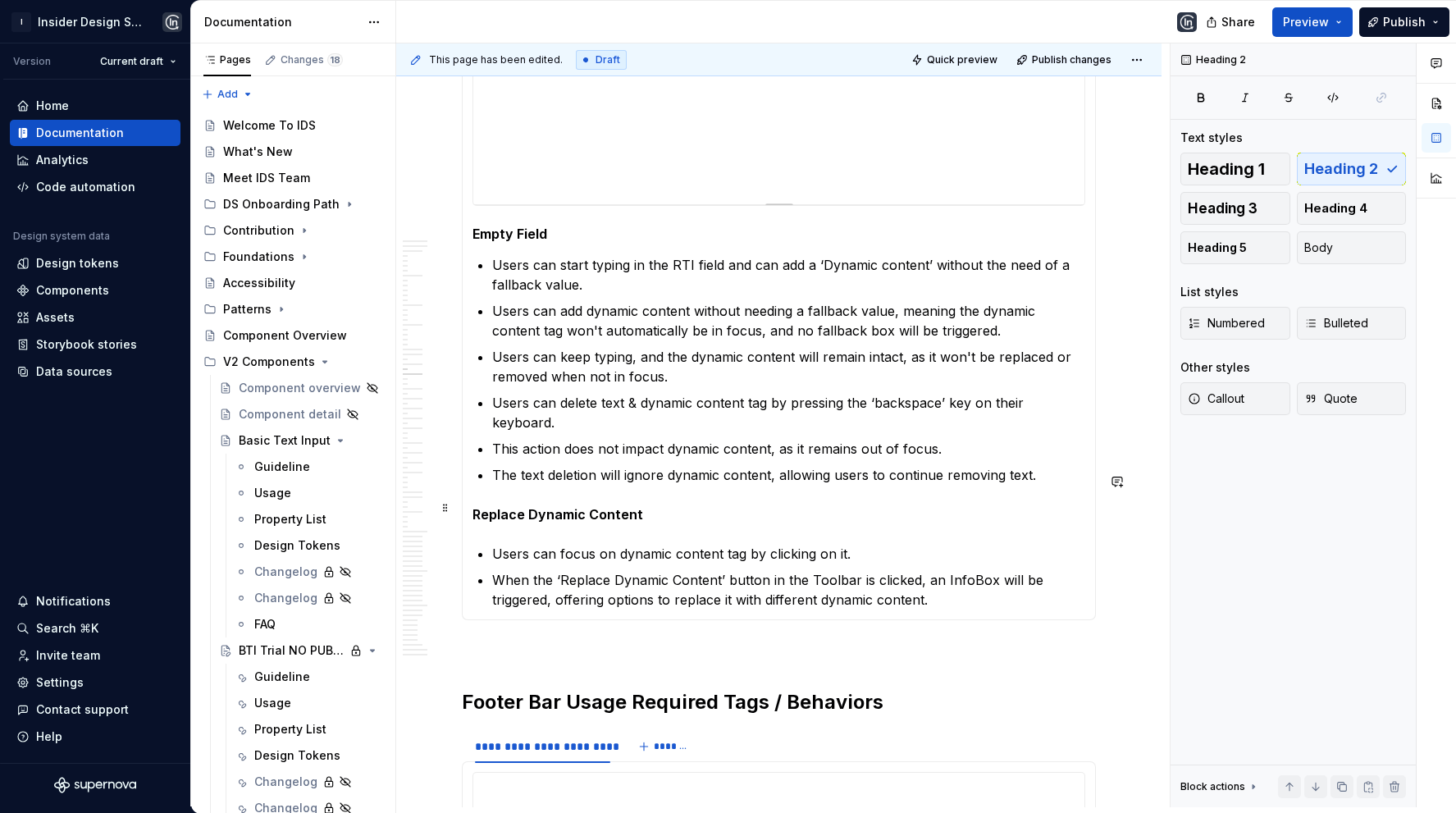
scroll to position [8259, 0]
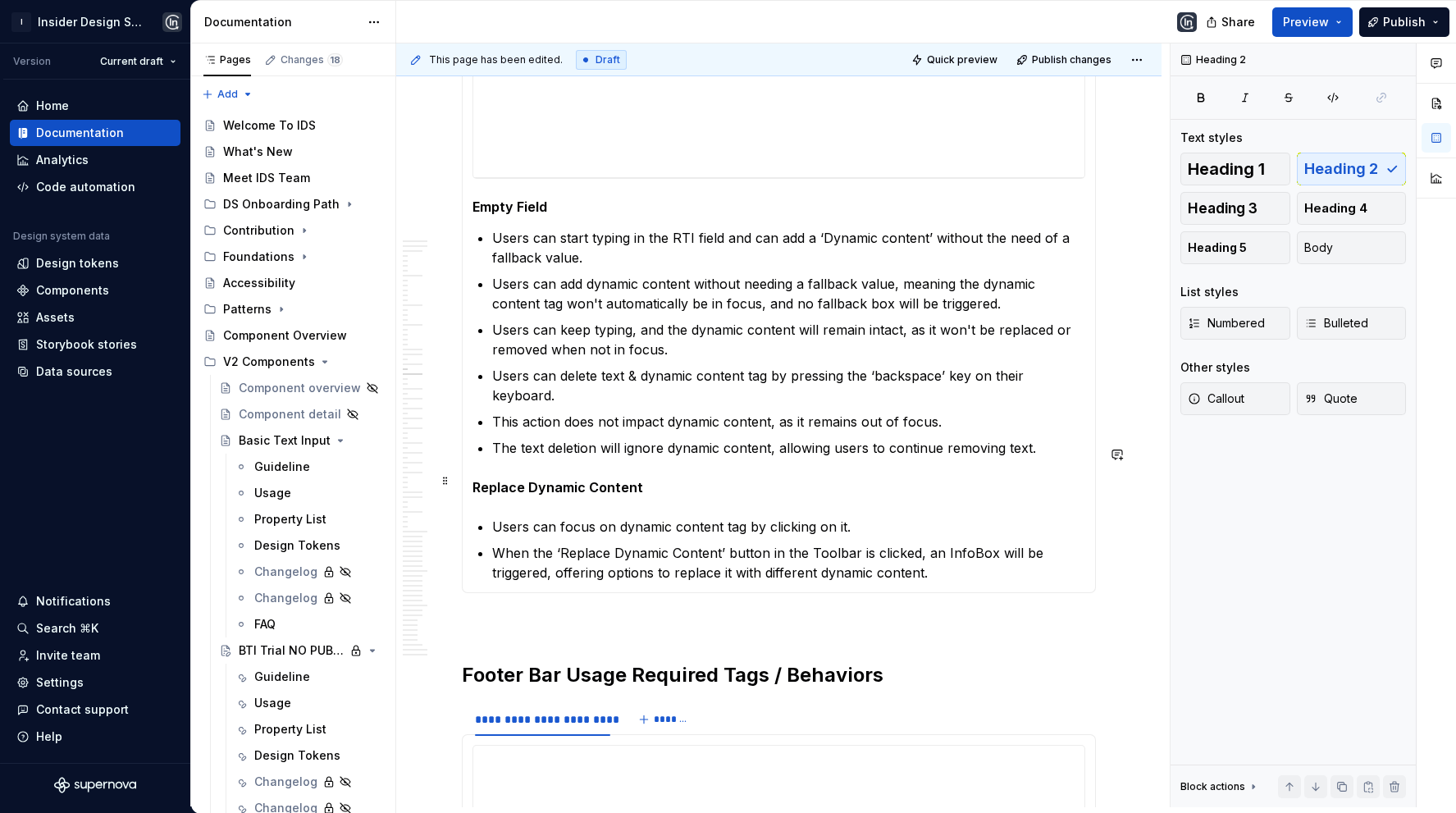
click at [844, 516] on ul "Users can focus on dynamic content tag by clicking on it. When the ‘Replace Dyn…" at bounding box center [788, 549] width 593 height 66
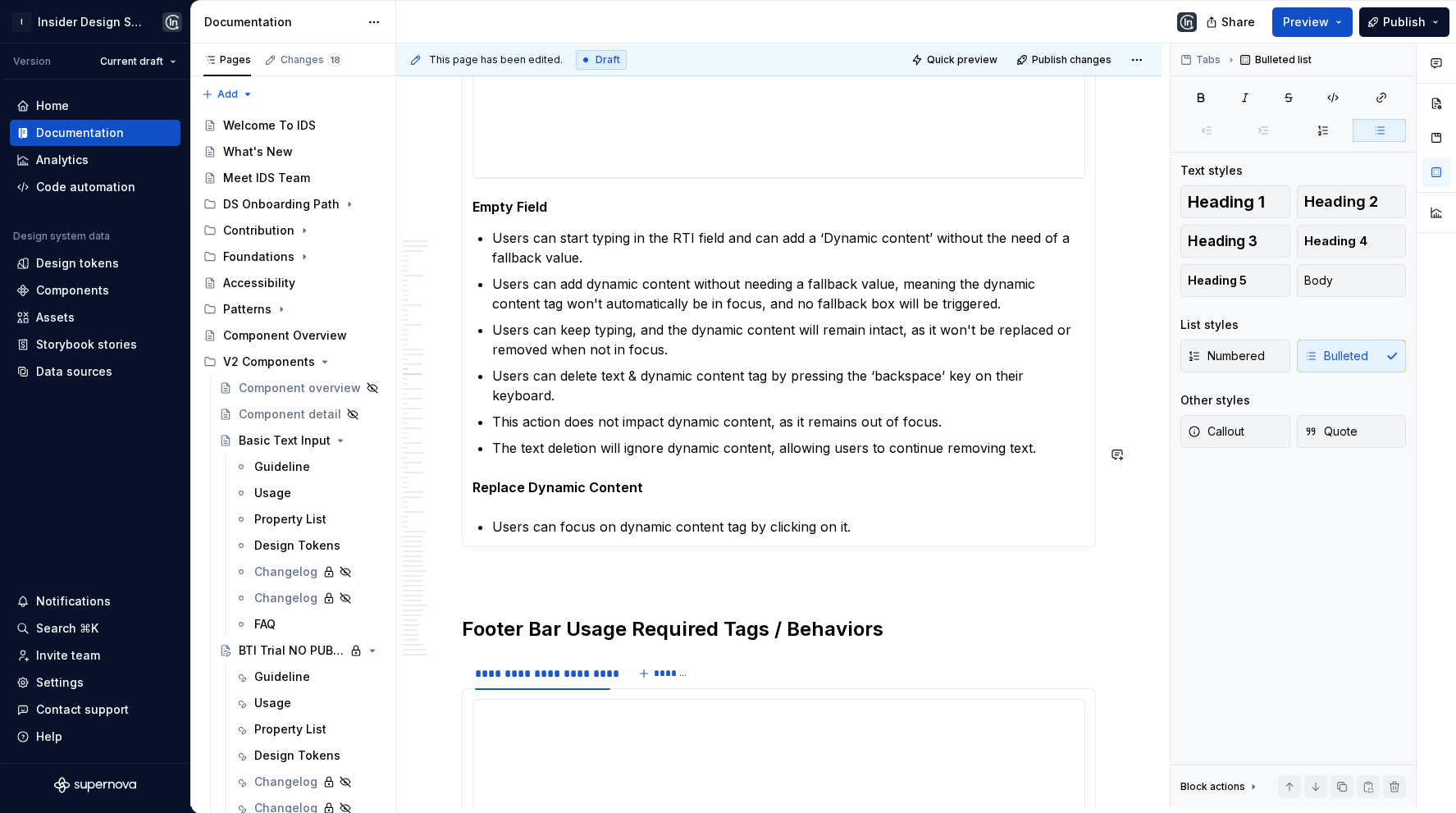
click at [739, 433] on section-item-column "**********" at bounding box center [778, 192] width 612 height 688
click at [739, 516] on p "Users can focus on dynamic content tag by clicking on it." at bounding box center [788, 526] width 593 height 20
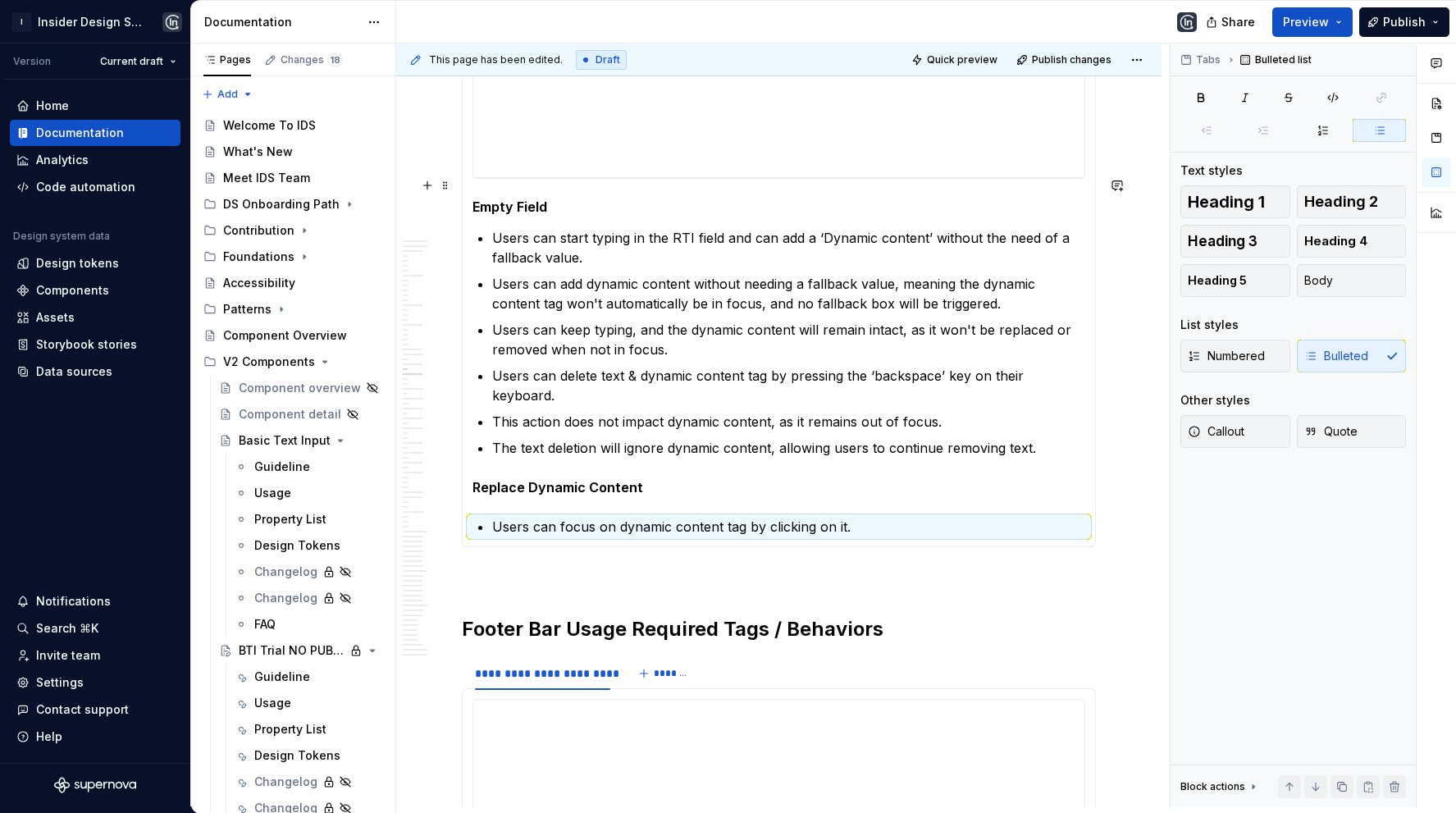
click at [648, 228] on p "Users can start typing in the RTI field and can add a ‘Dynamic content’ without…" at bounding box center [788, 247] width 593 height 40
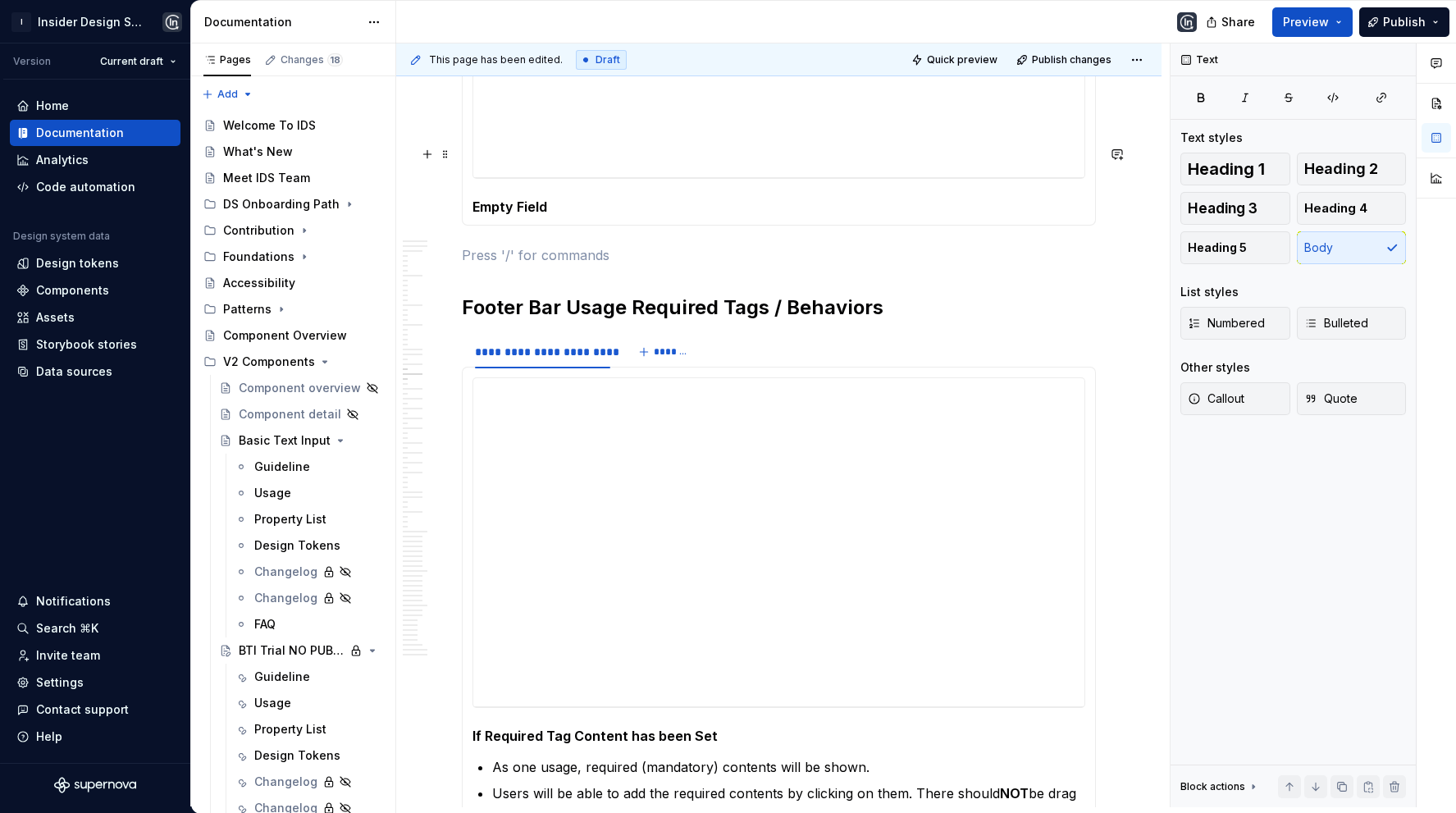
click at [591, 199] on h5 "Empty Field" at bounding box center [778, 207] width 612 height 16
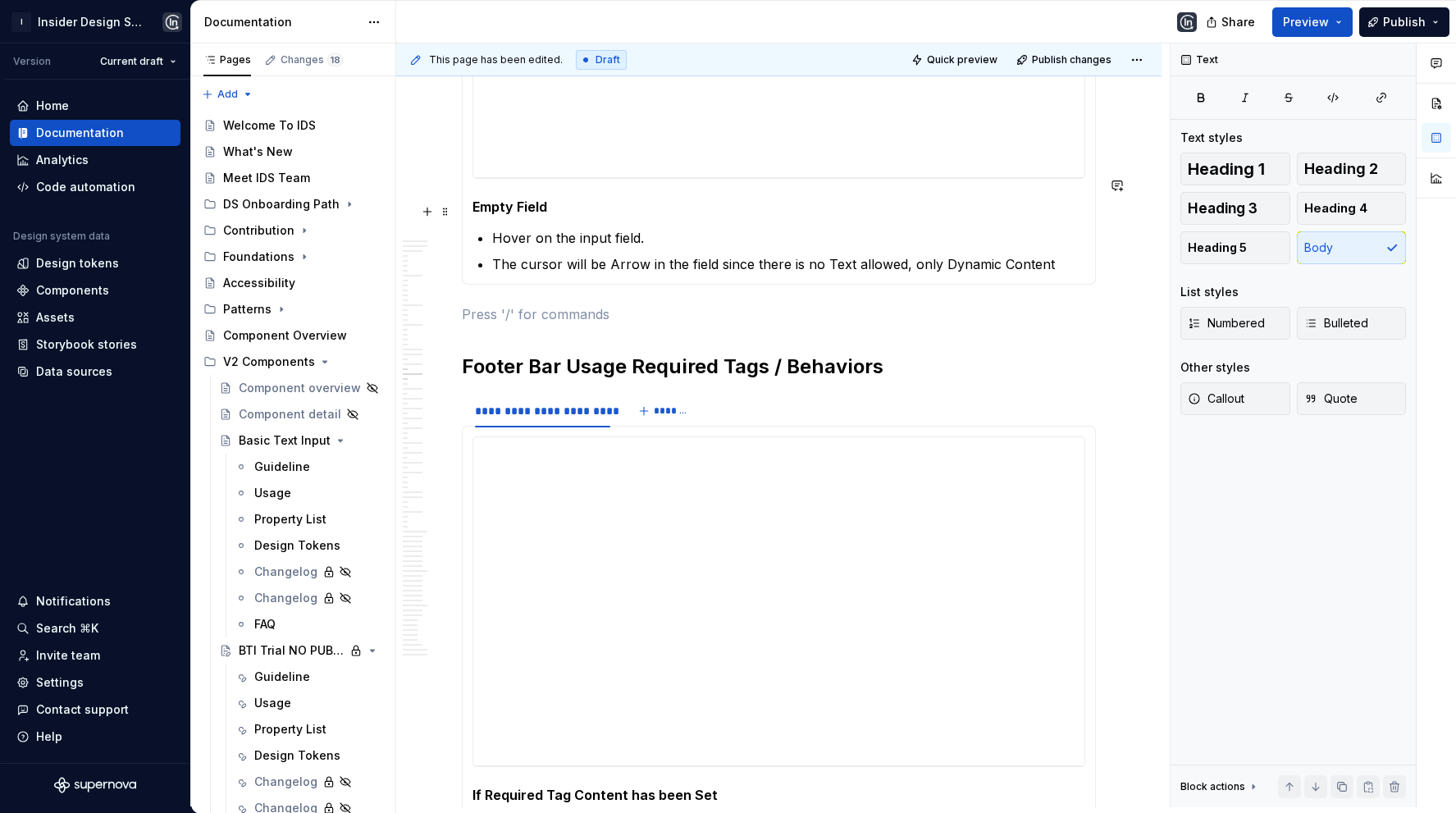
click at [1052, 255] on p "The cursor will be Arrow in the field since there is no Text allowed, only Dyna…" at bounding box center [788, 264] width 593 height 20
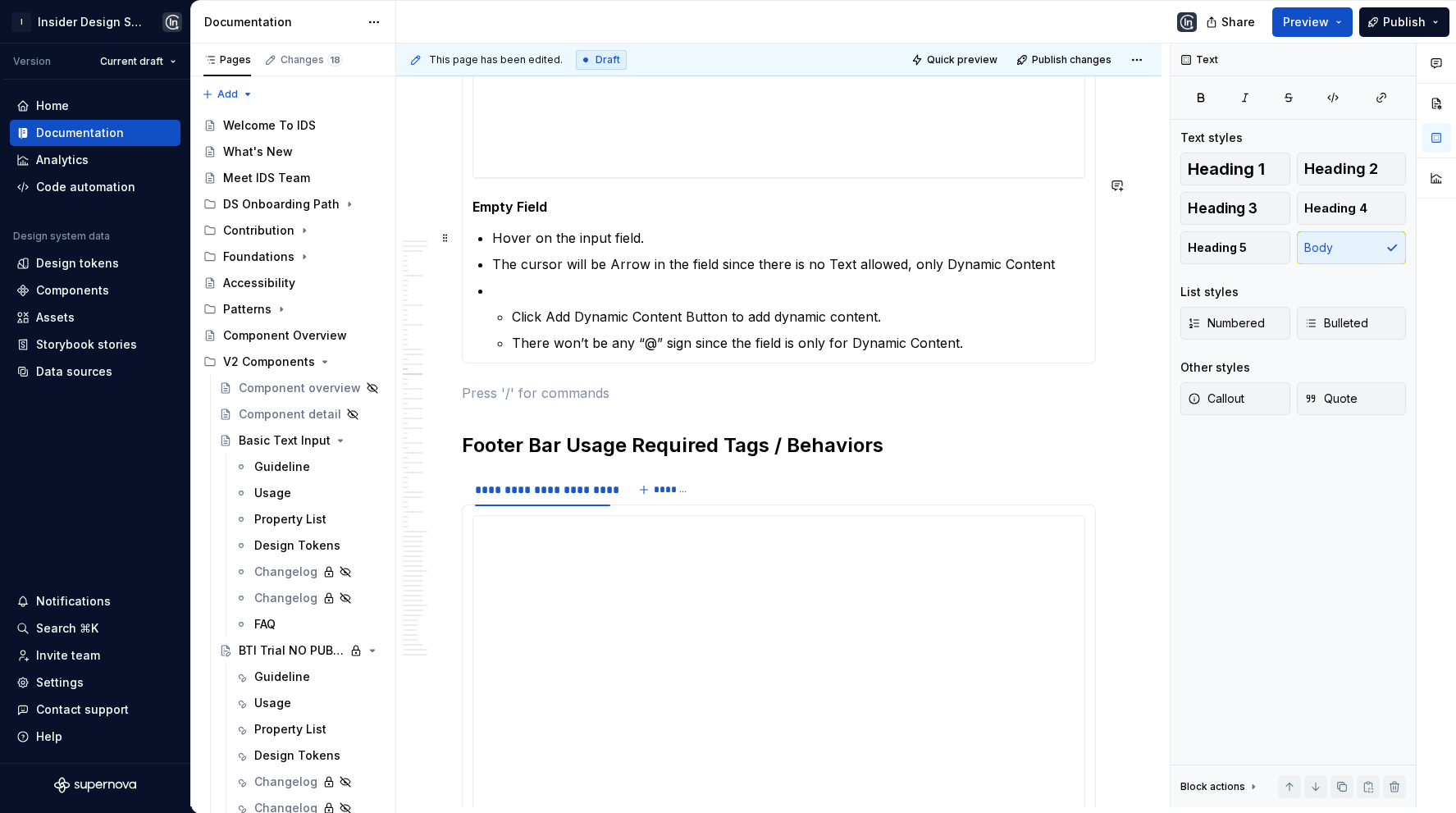
click at [558, 281] on p at bounding box center [788, 290] width 593 height 20
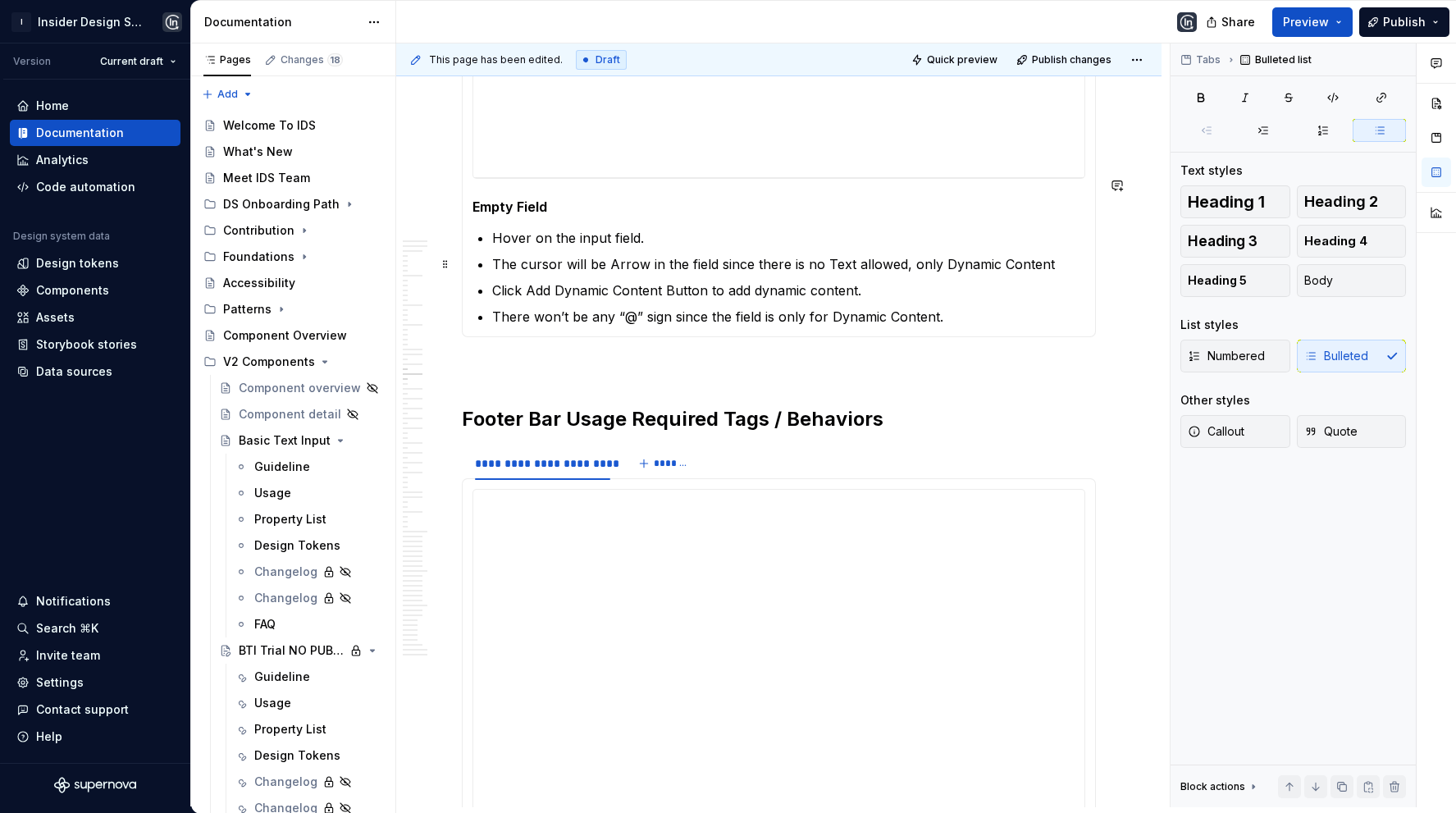
click at [969, 307] on p "There won’t be any “@” sign since the field is only for Dynamic Content." at bounding box center [788, 317] width 593 height 20
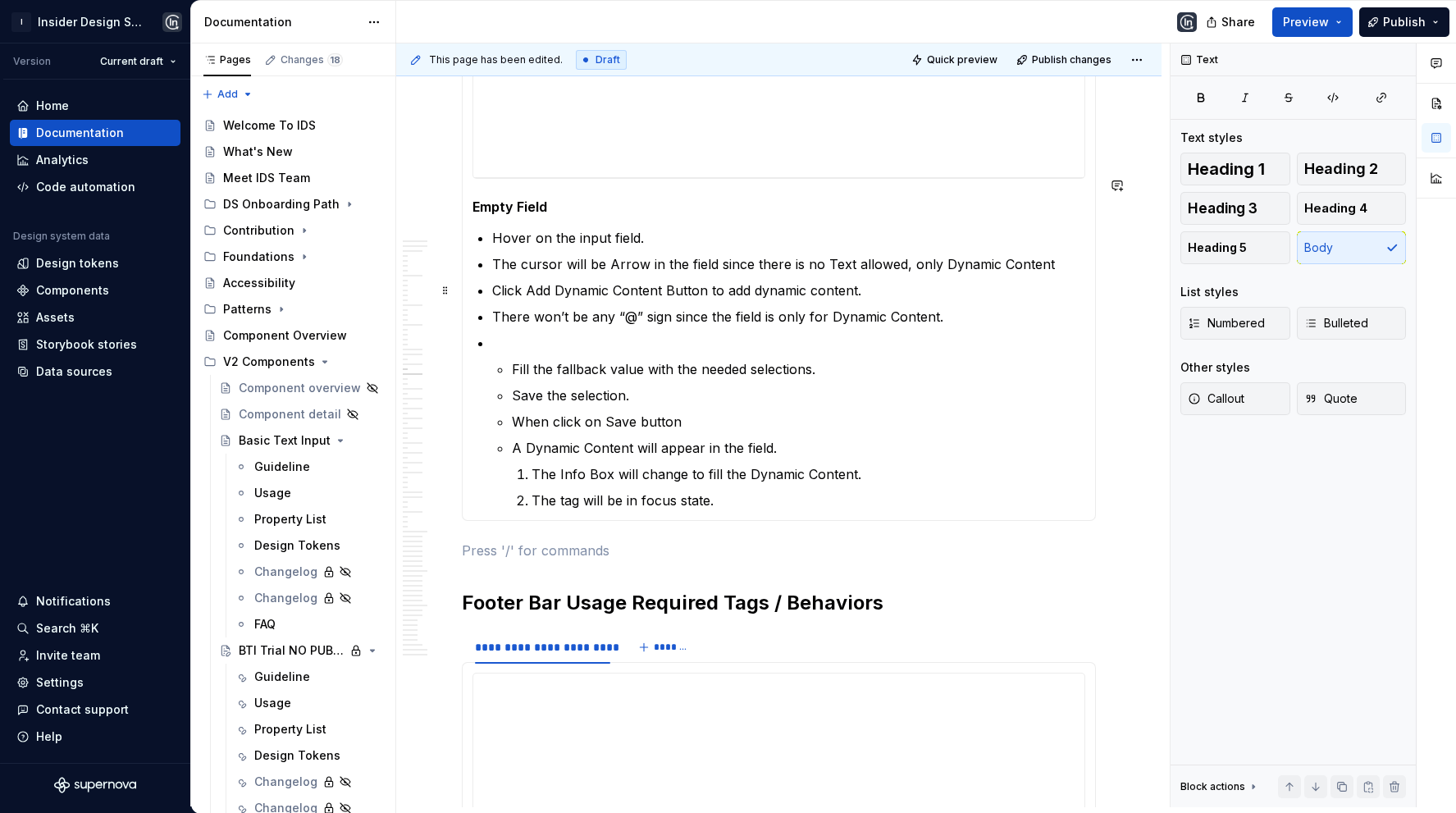
click at [568, 333] on p at bounding box center [788, 343] width 593 height 20
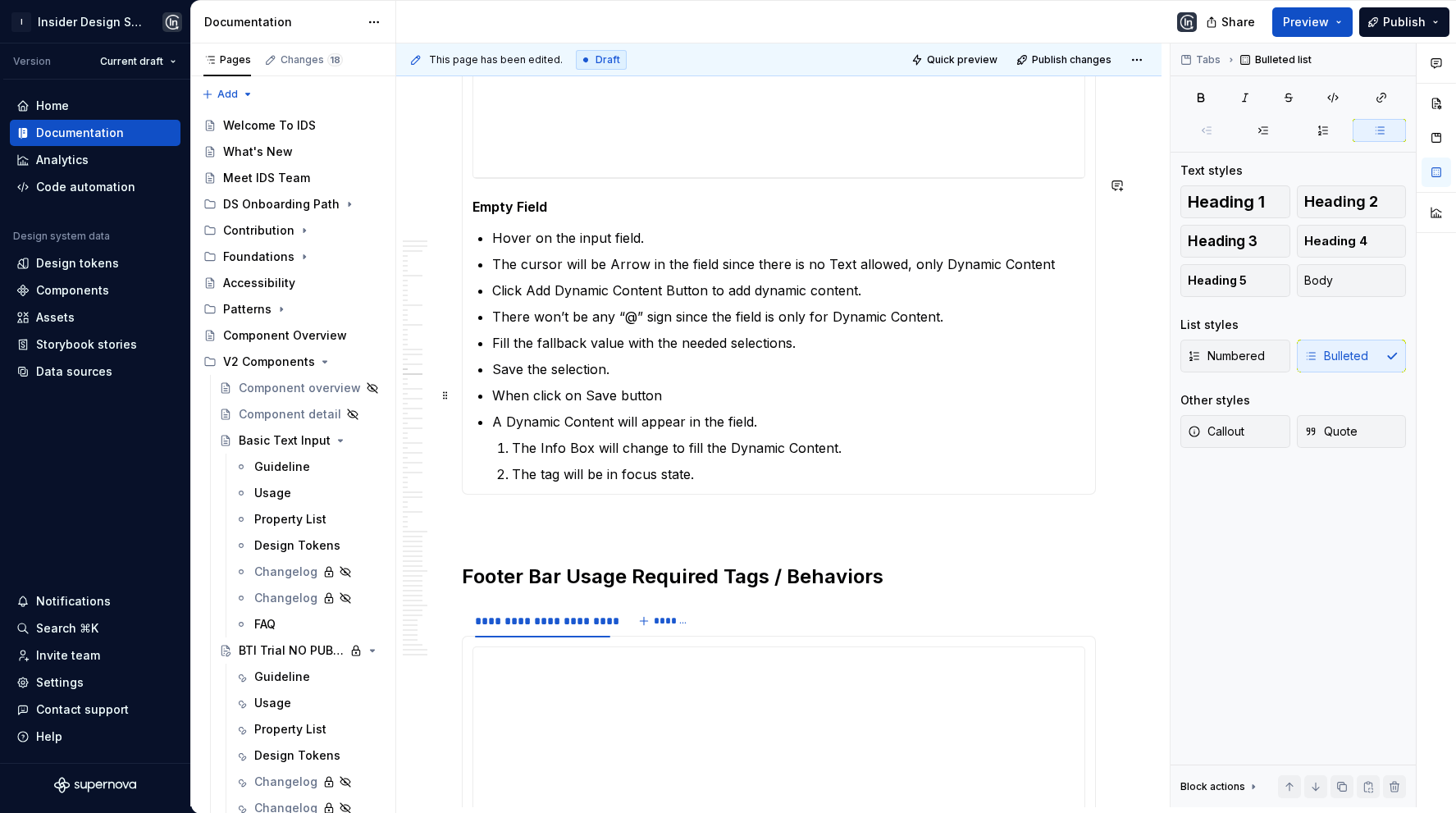
click at [512, 438] on li "The Info Box will change to fill the Dynamic Content." at bounding box center [798, 448] width 573 height 20
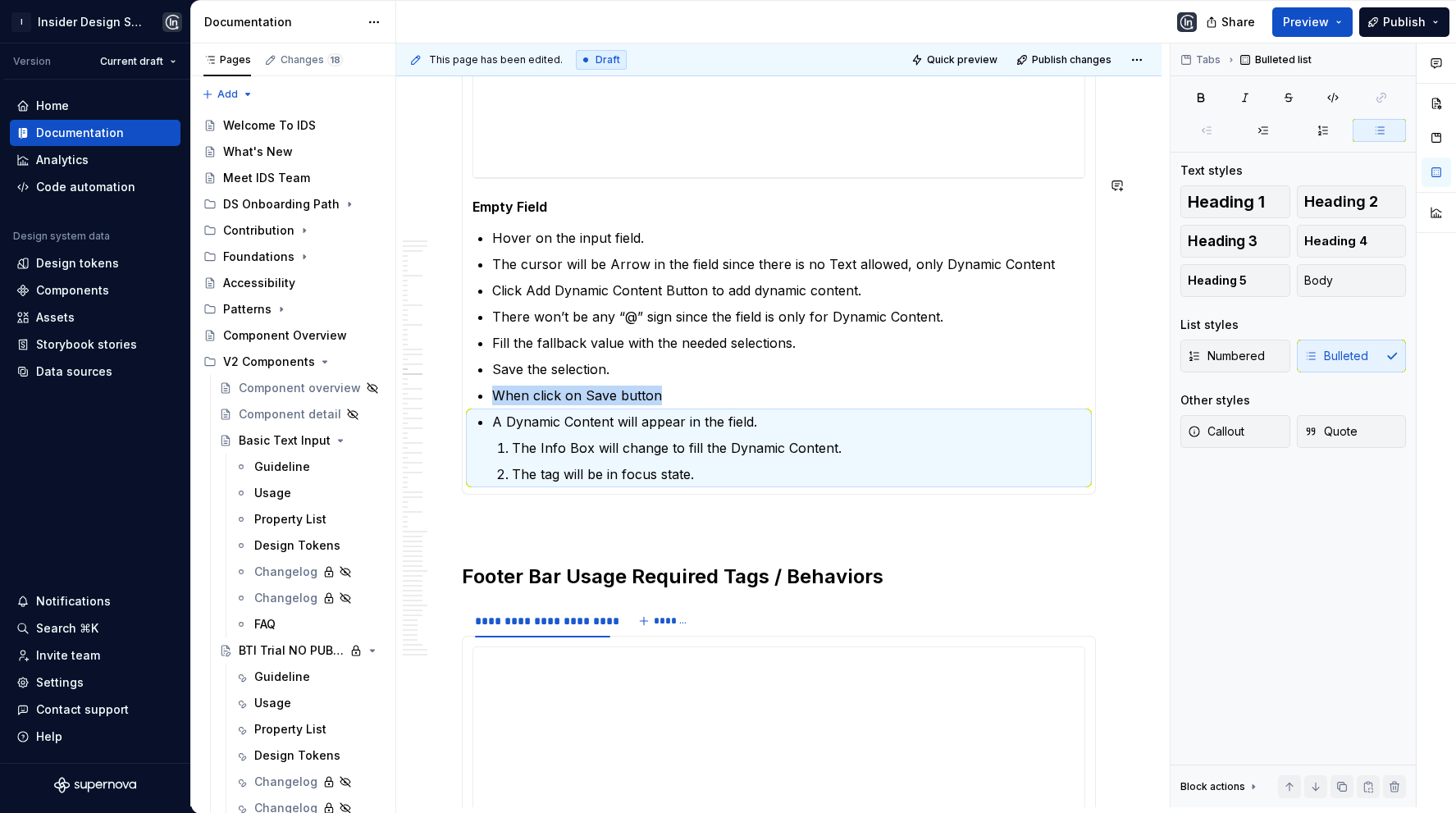
click at [512, 438] on li "The Info Box will change to fill the Dynamic Content." at bounding box center [798, 448] width 573 height 20
click at [523, 438] on p "The Info Box will change to fill the Dynamic Content." at bounding box center [798, 448] width 573 height 20
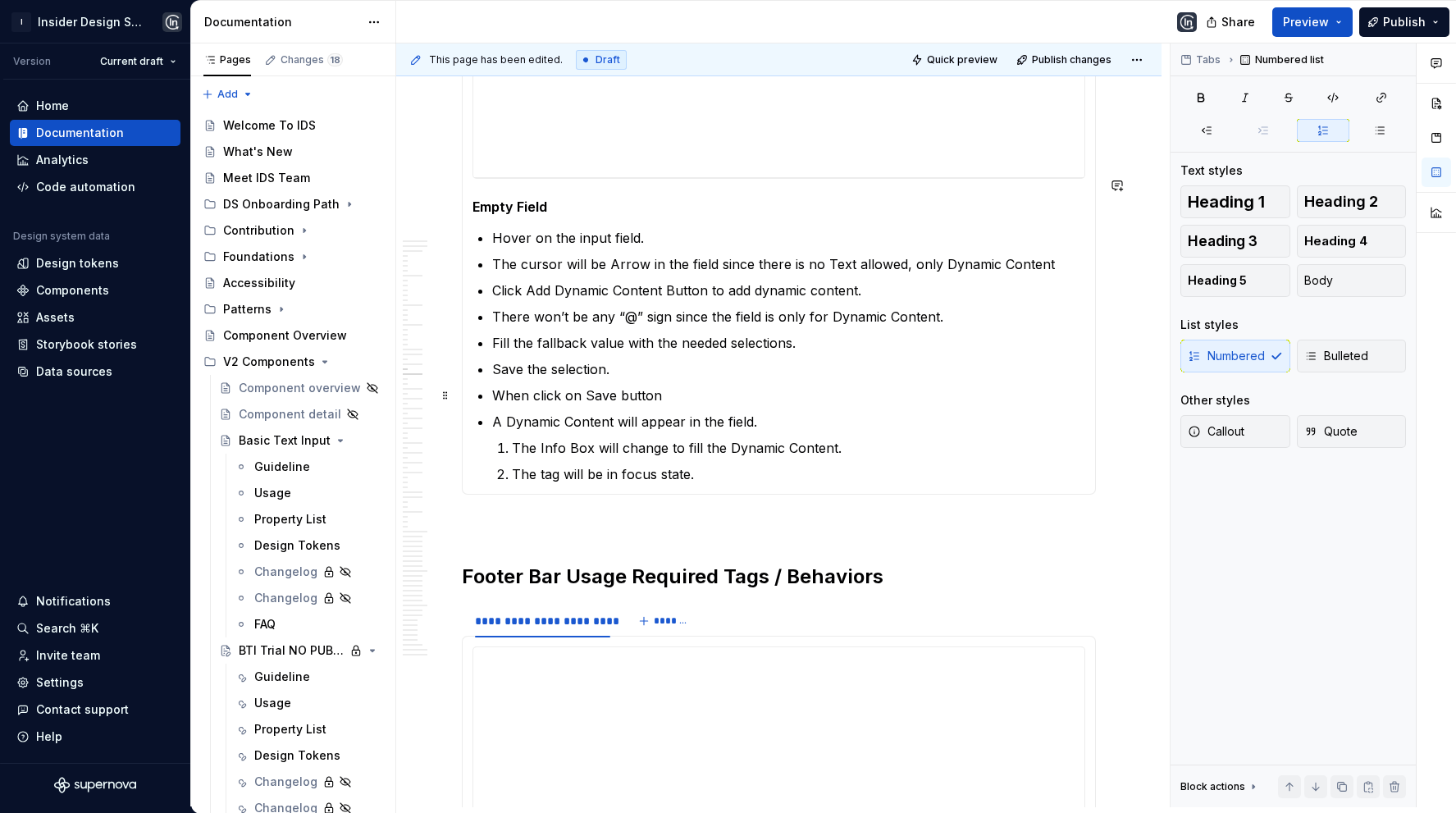
click at [512, 438] on li "The Info Box will change to fill the Dynamic Content." at bounding box center [798, 448] width 573 height 20
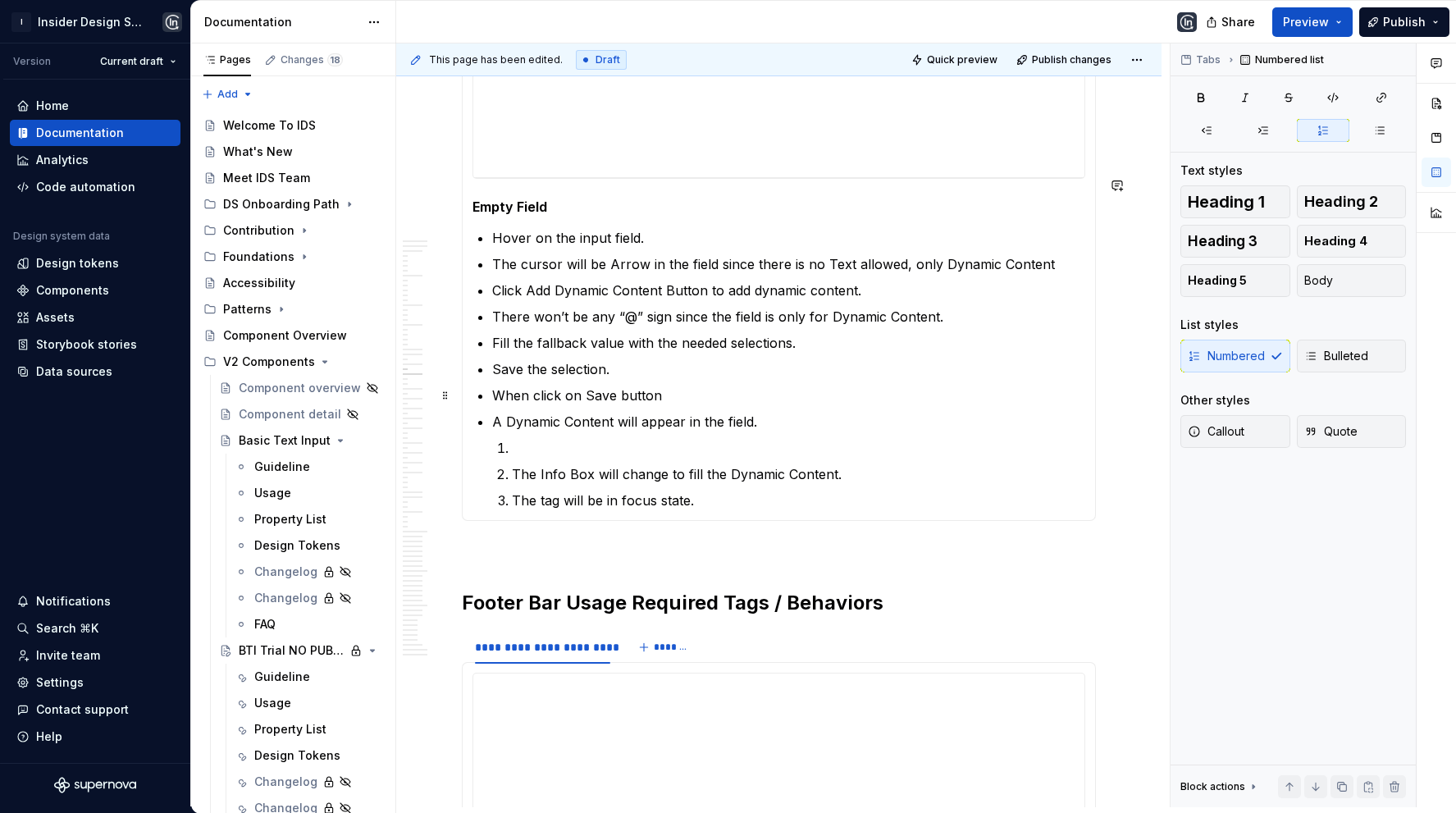
click at [518, 438] on p at bounding box center [798, 448] width 573 height 20
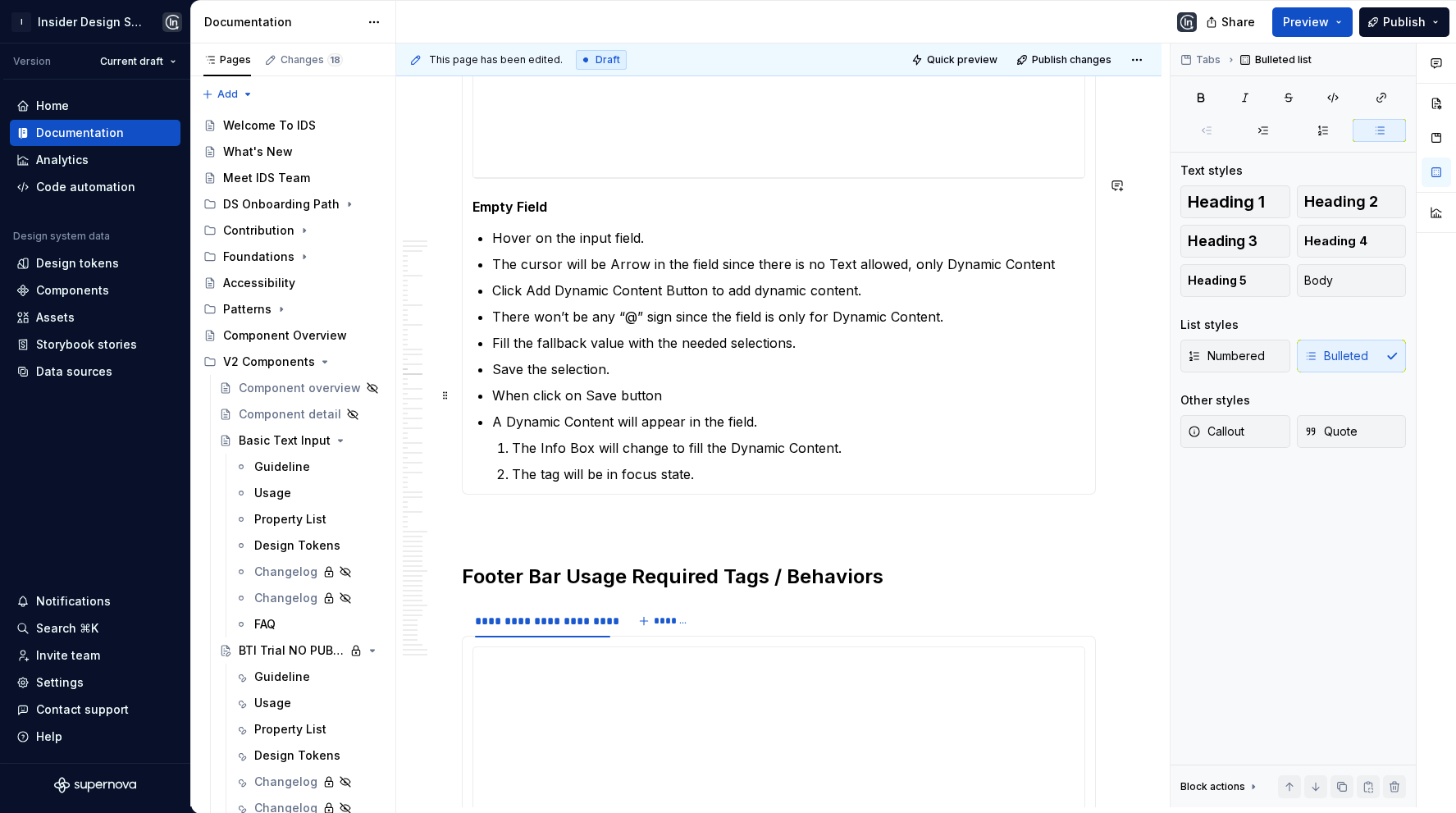
click at [512, 438] on li "The Info Box will change to fill the Dynamic Content." at bounding box center [798, 448] width 573 height 20
click at [1324, 352] on span "Bulleted" at bounding box center [1335, 356] width 64 height 16
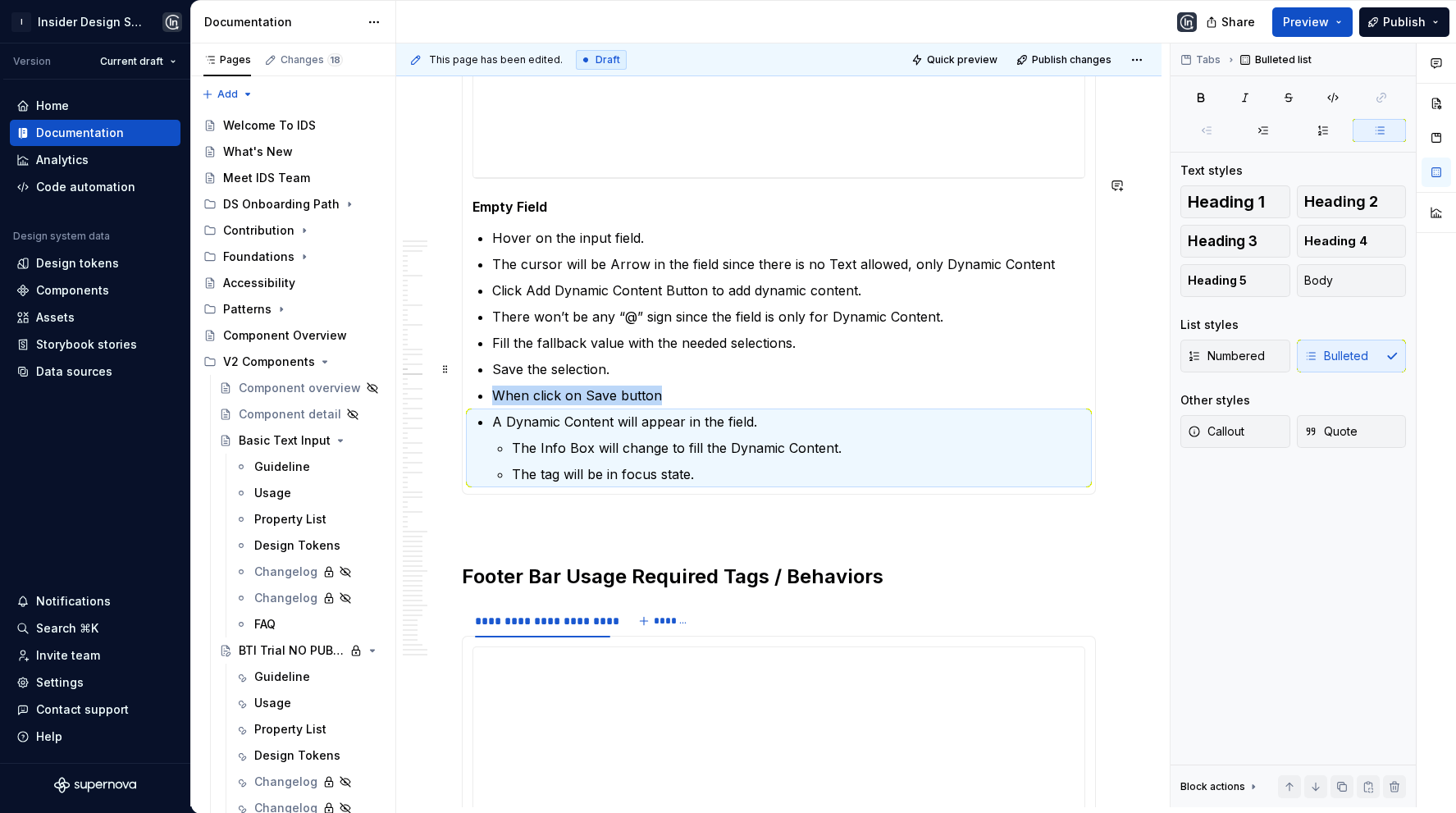
click at [709, 430] on div "**********" at bounding box center [778, 165] width 634 height 657
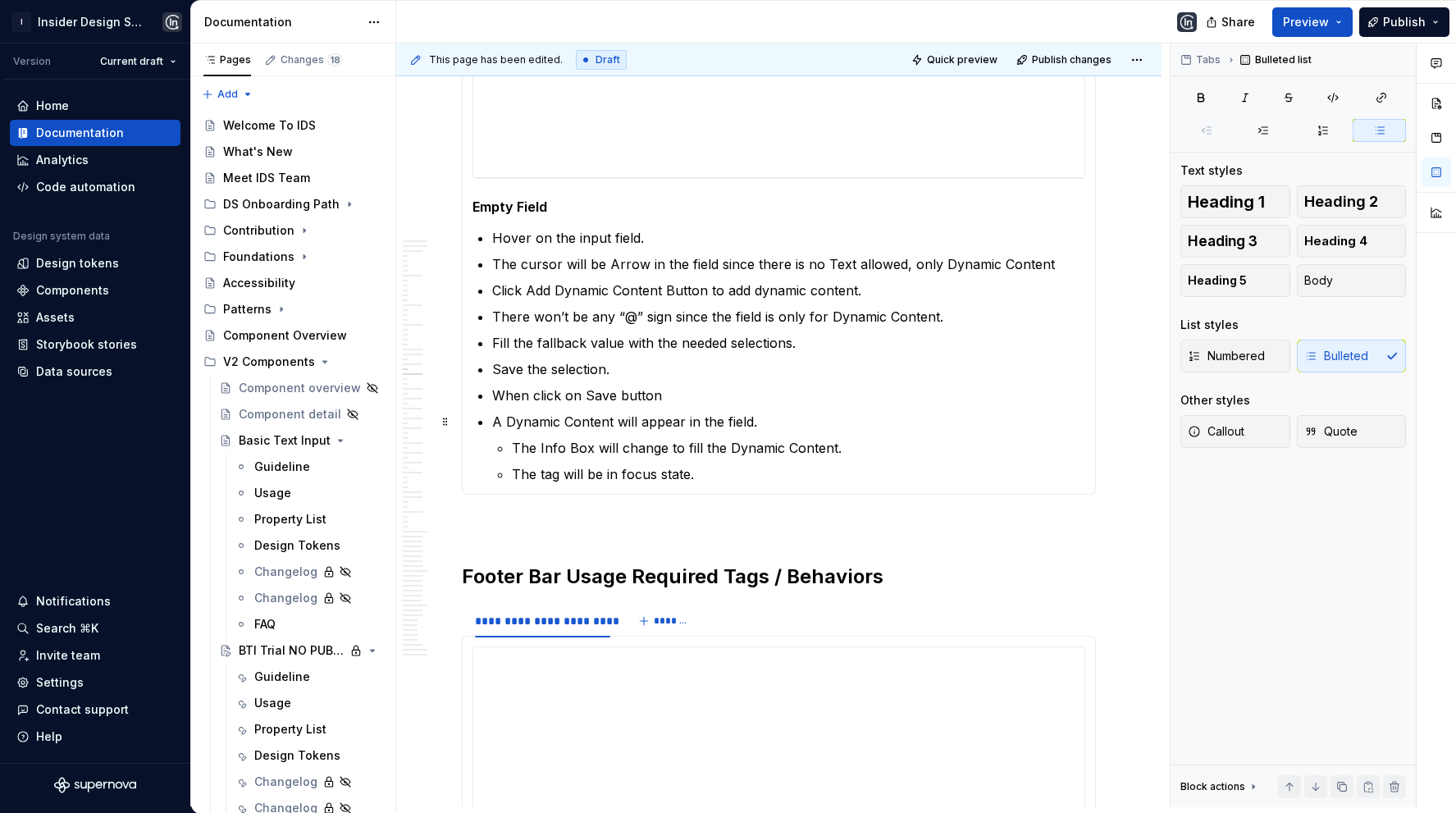
click at [709, 464] on p "The tag will be in focus state." at bounding box center [798, 474] width 573 height 20
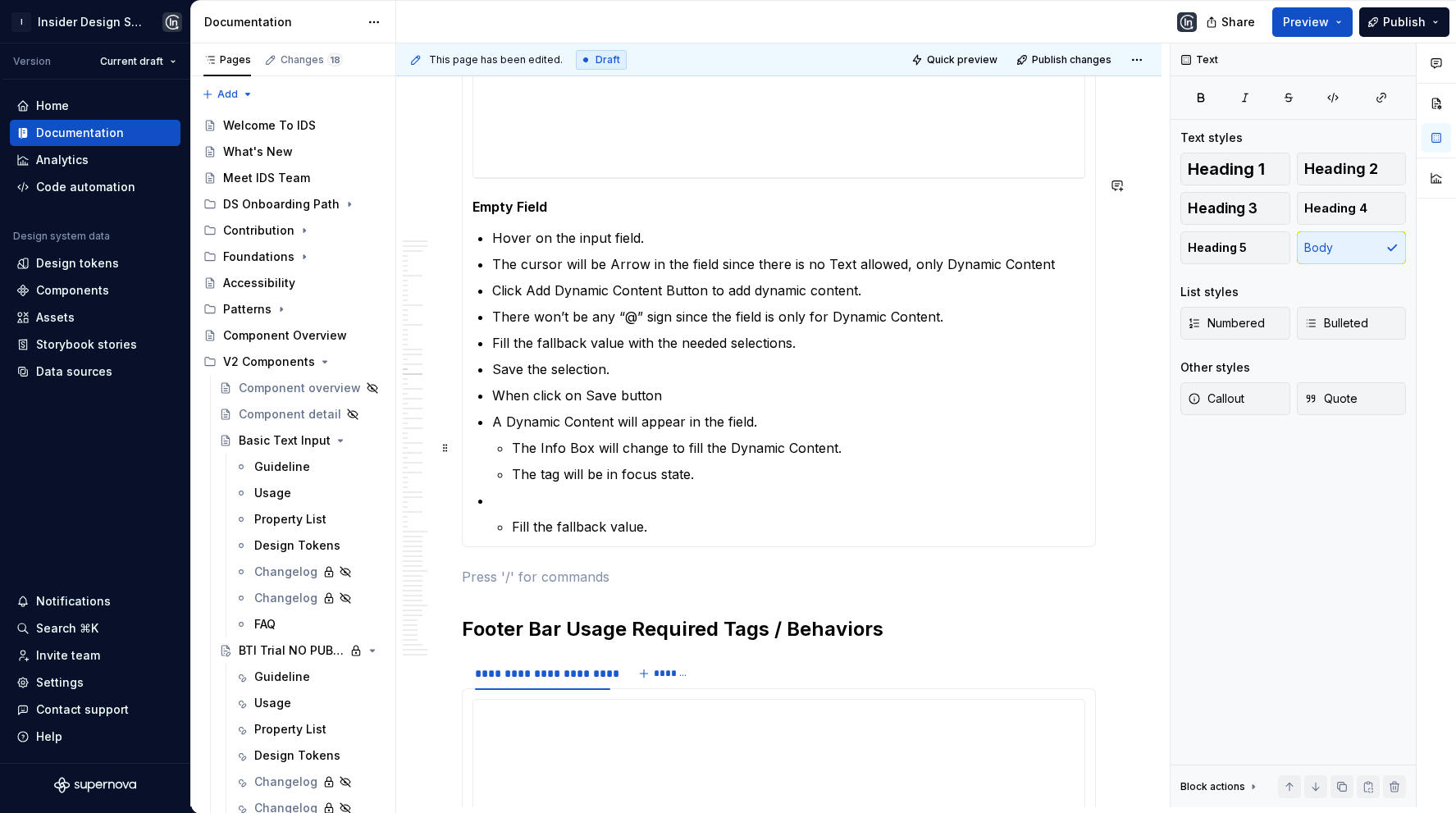
click at [562, 490] on p at bounding box center [788, 500] width 593 height 20
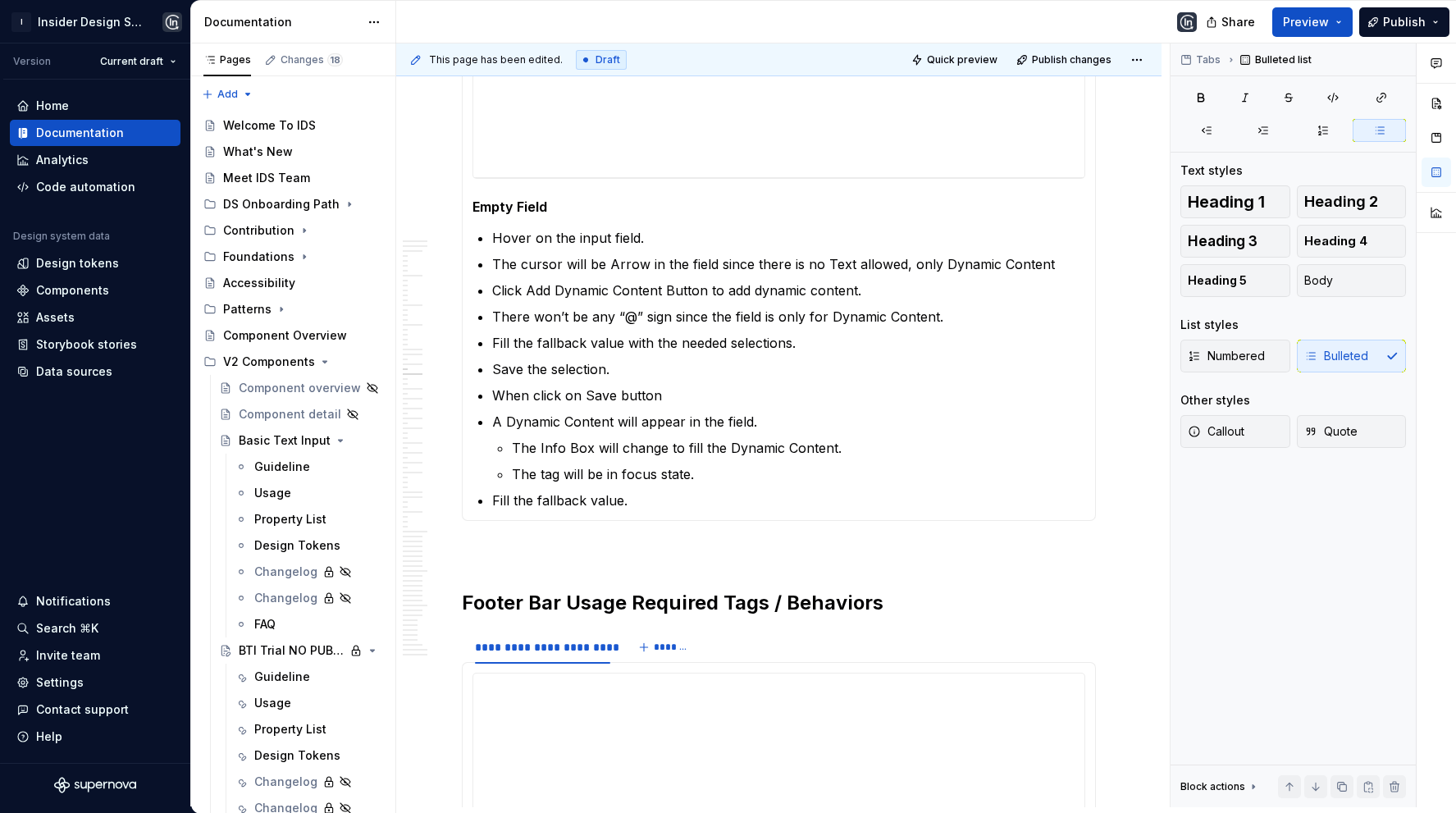
click at [638, 490] on p "Fill the fallback value." at bounding box center [788, 500] width 593 height 20
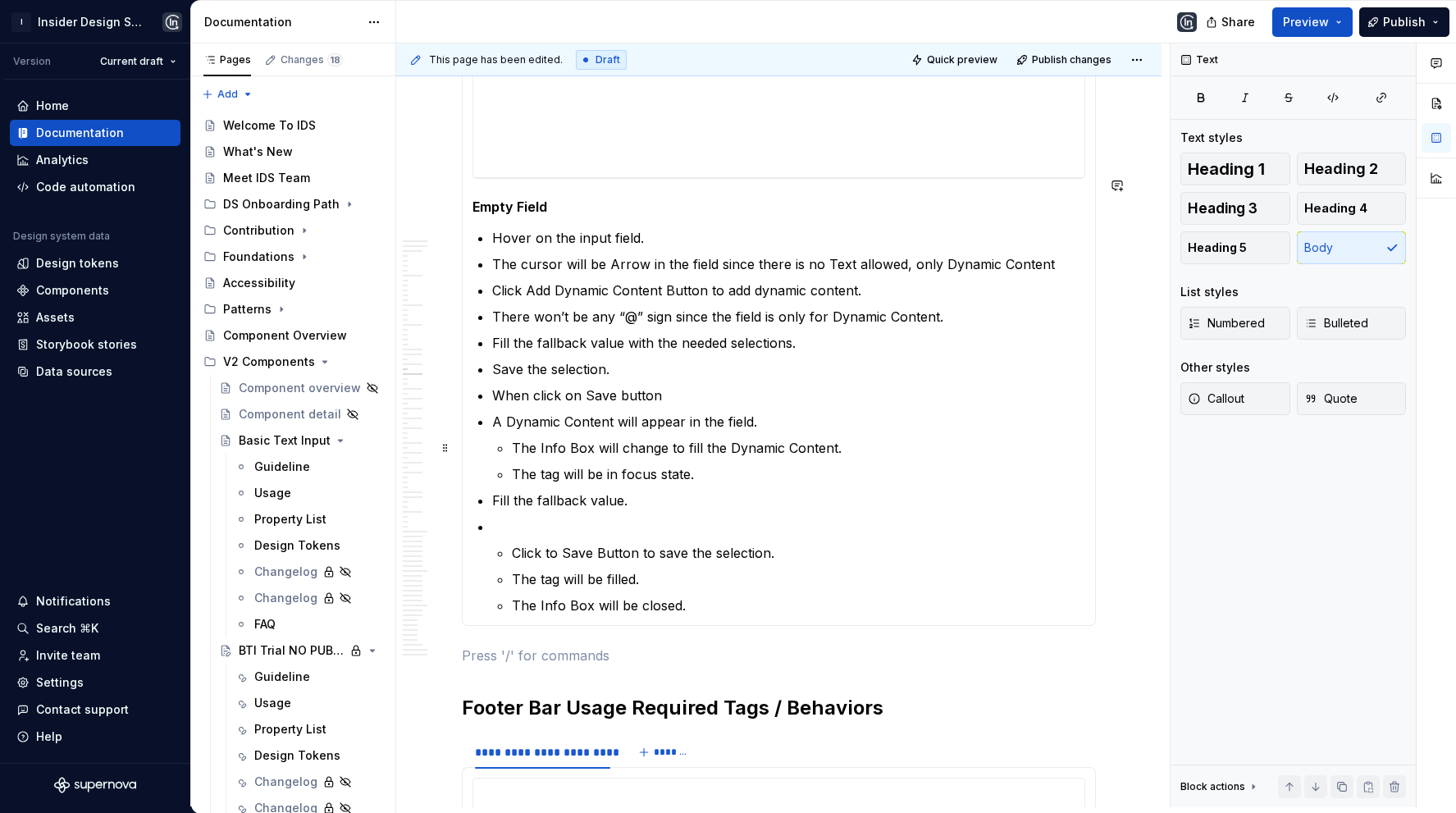
click at [564, 516] on p at bounding box center [788, 526] width 593 height 20
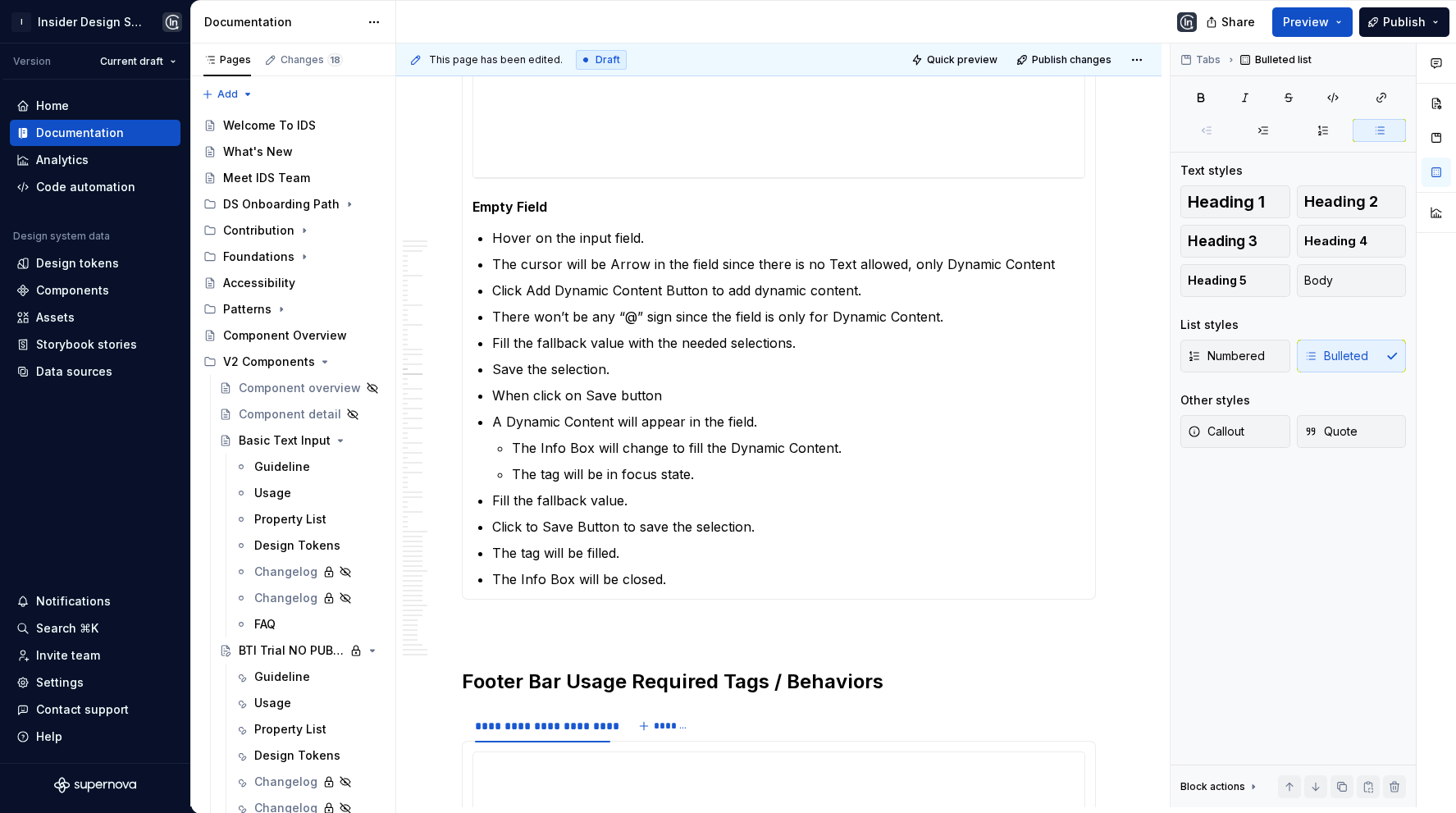
click at [667, 535] on div "**********" at bounding box center [778, 218] width 634 height 762
click at [667, 569] on p "The Info Box will be closed." at bounding box center [788, 579] width 593 height 20
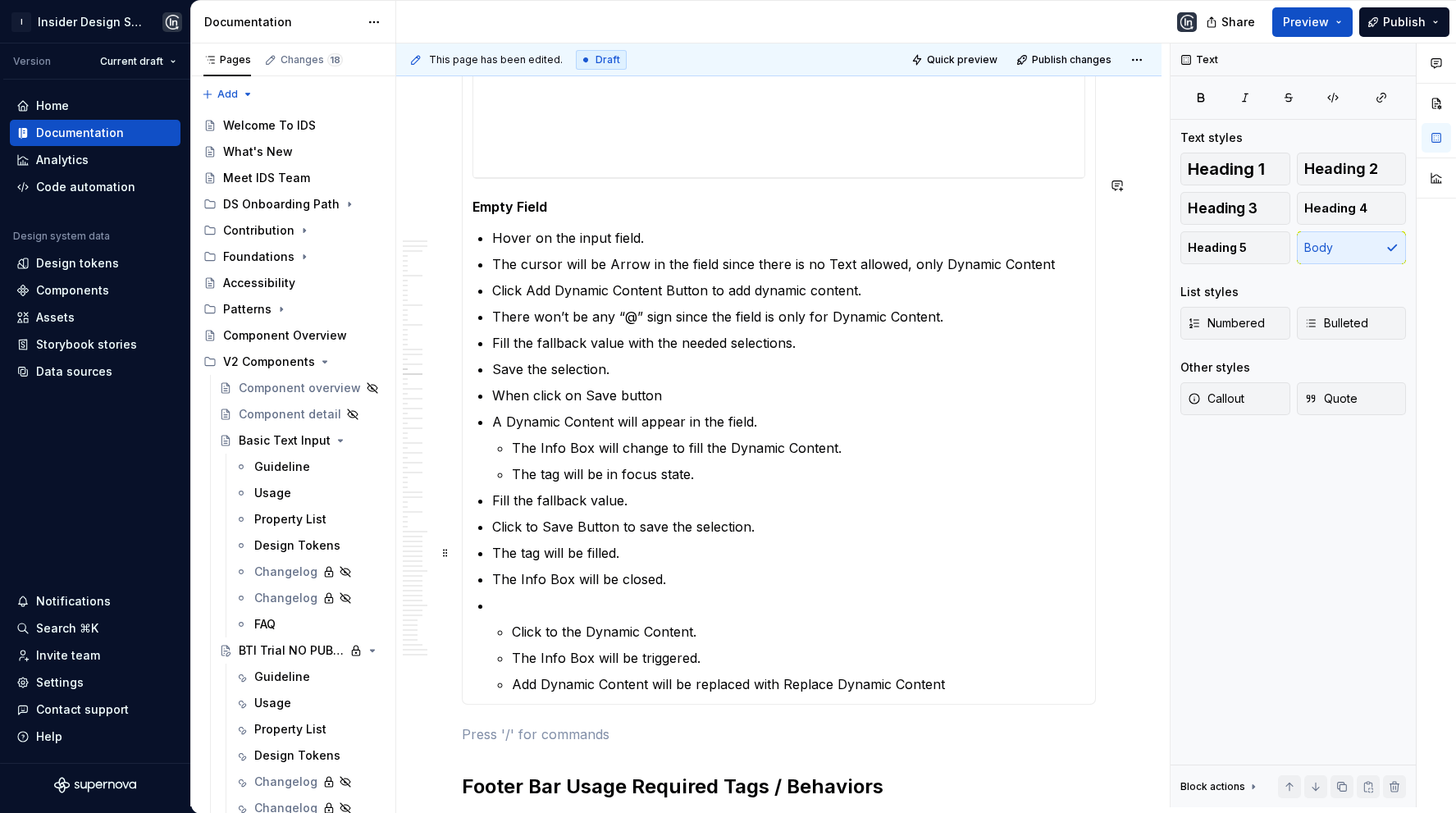
click at [569, 595] on p at bounding box center [788, 605] width 593 height 20
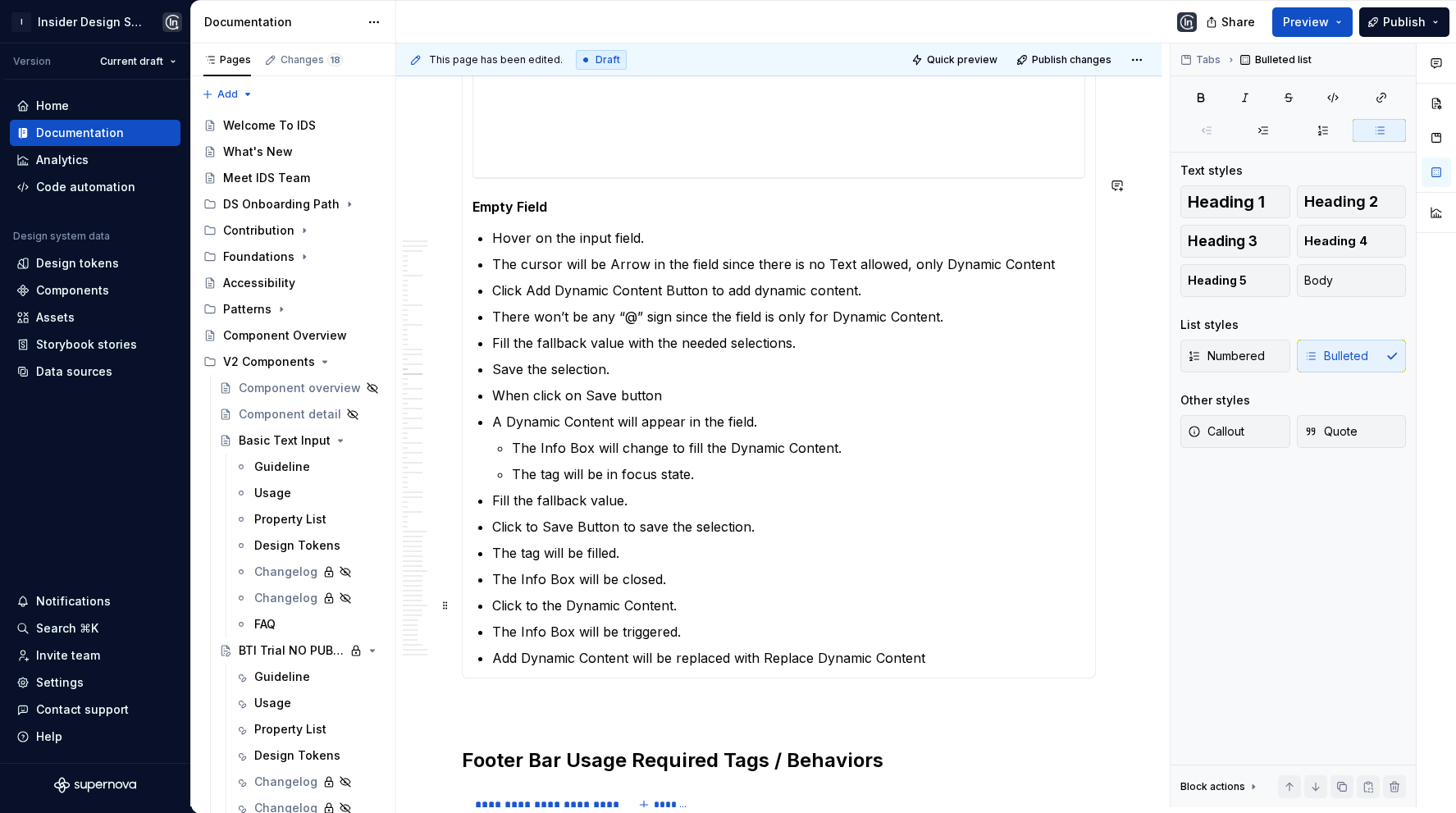
click at [938, 648] on p "Add Dynamic Content will be replaced with Replace Dynamic Content" at bounding box center [788, 657] width 593 height 20
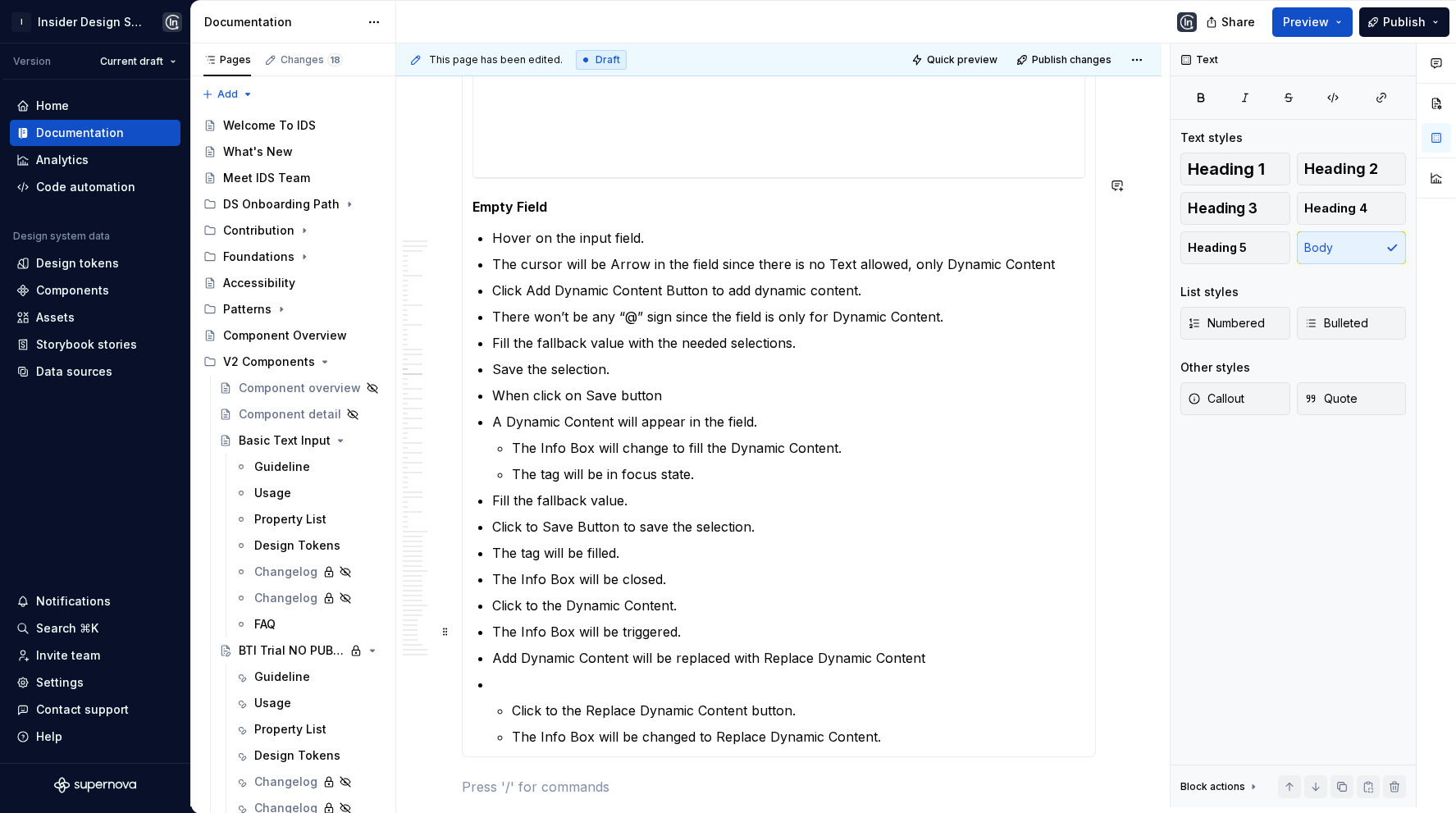
click at [647, 675] on p at bounding box center [788, 684] width 593 height 20
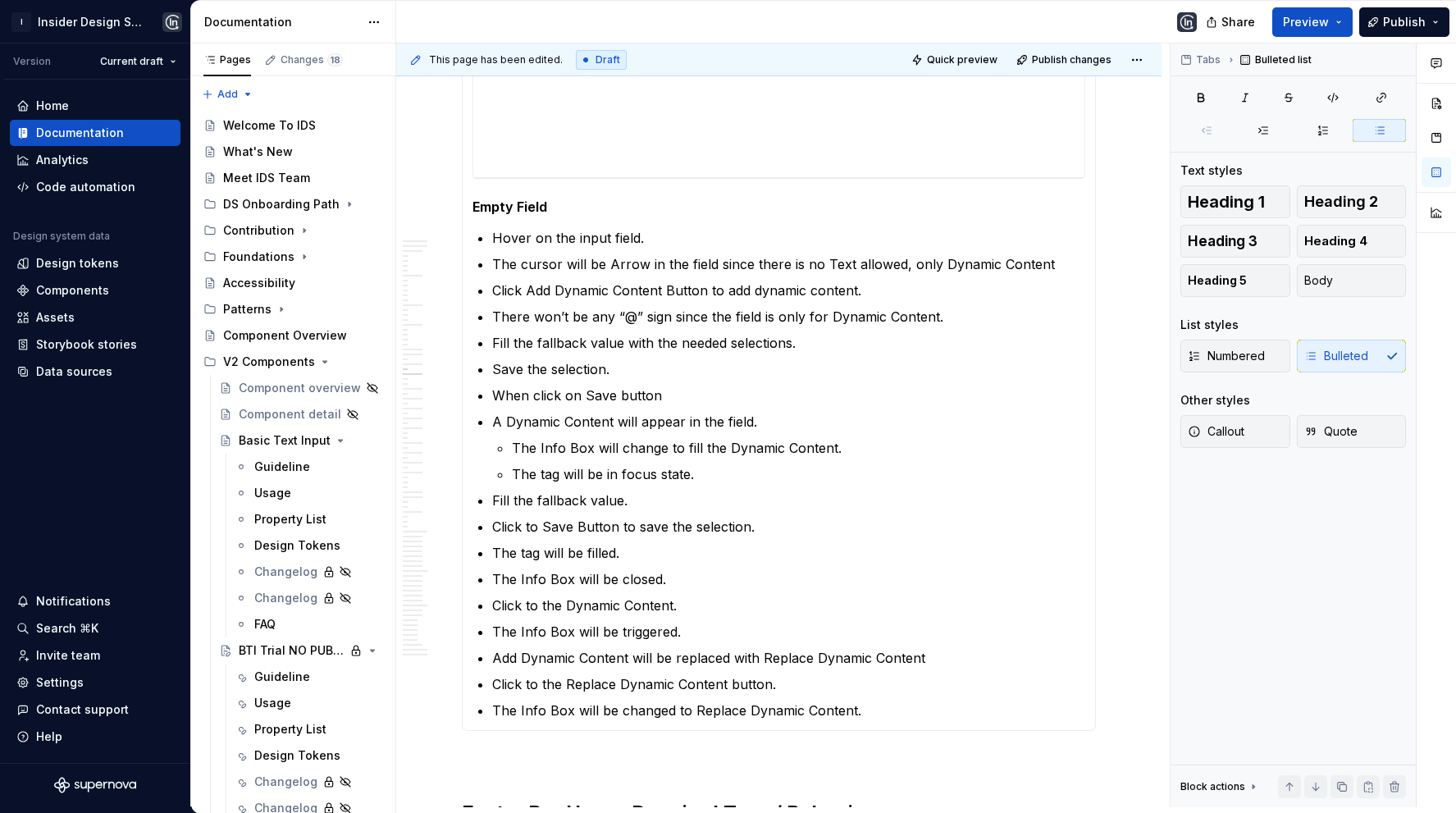
click at [887, 680] on section "**********" at bounding box center [778, 267] width 634 height 925
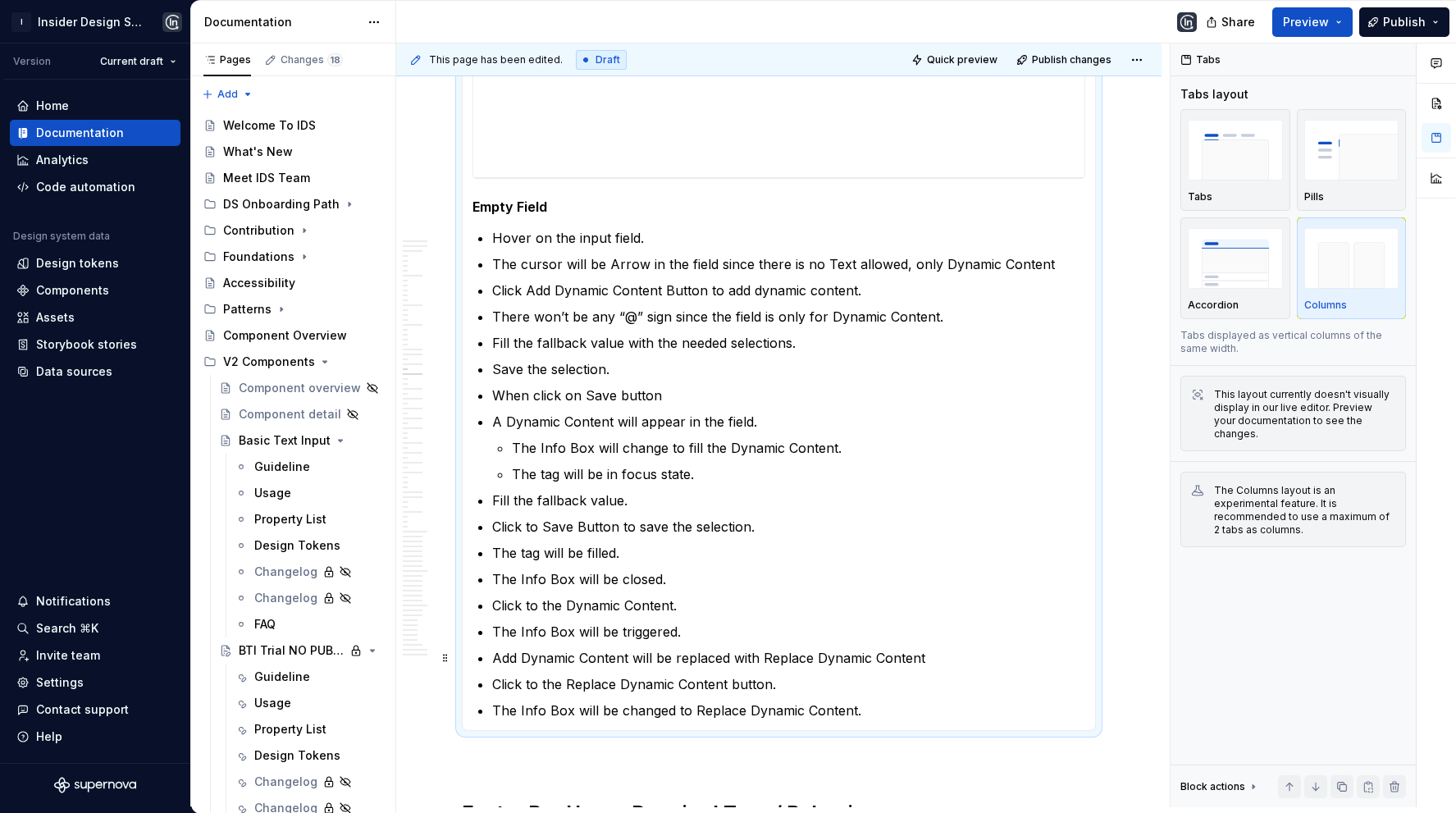
click at [870, 701] on p "The Info Box will be changed to Replace Dynamic Content." at bounding box center [788, 710] width 593 height 20
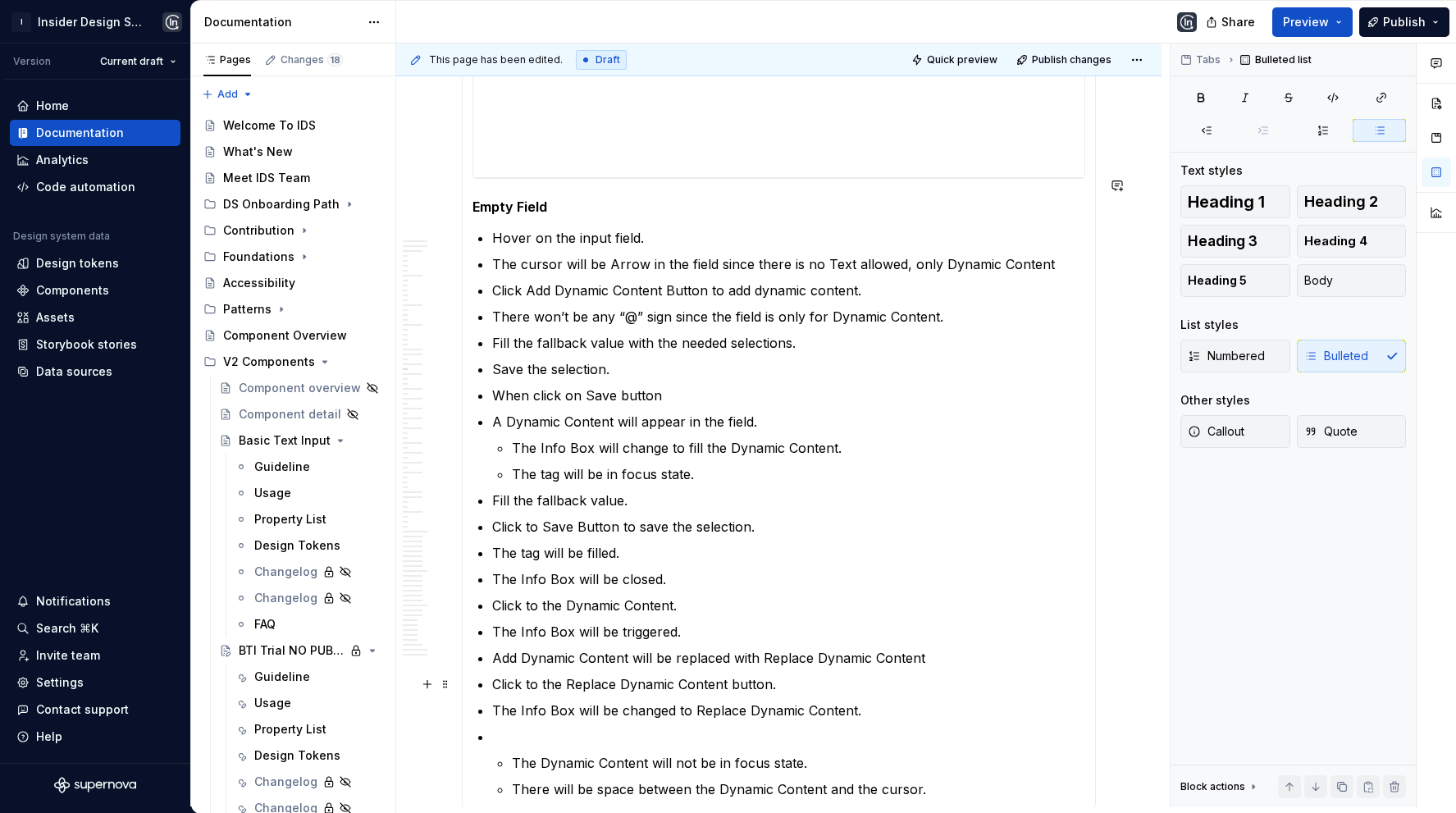
click at [582, 727] on li "The Dynamic Content will not be in focus state. There will be space between the…" at bounding box center [788, 763] width 593 height 72
click at [568, 727] on p at bounding box center [788, 737] width 593 height 20
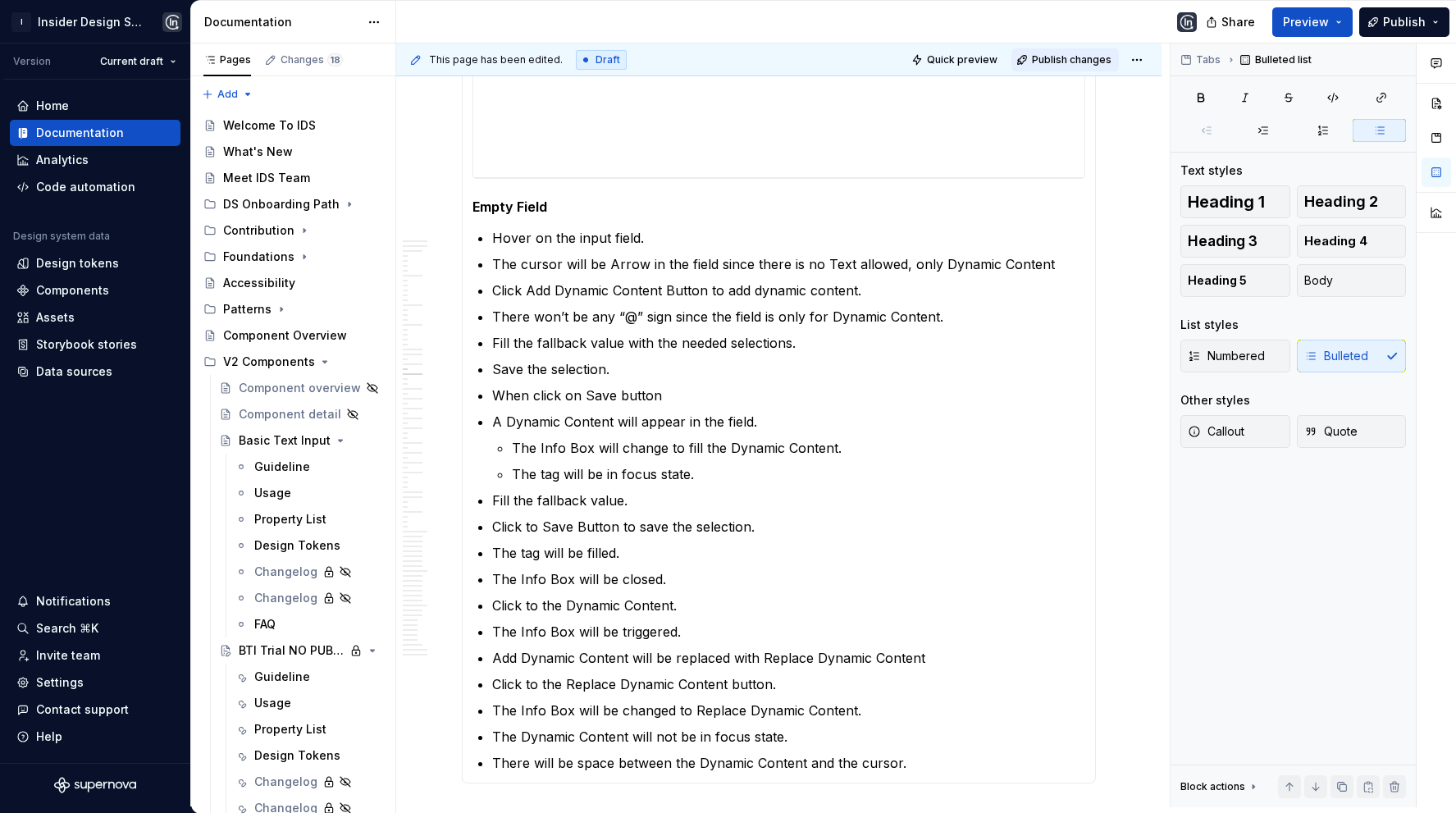
click at [1056, 57] on span "Publish changes" at bounding box center [1071, 59] width 79 height 13
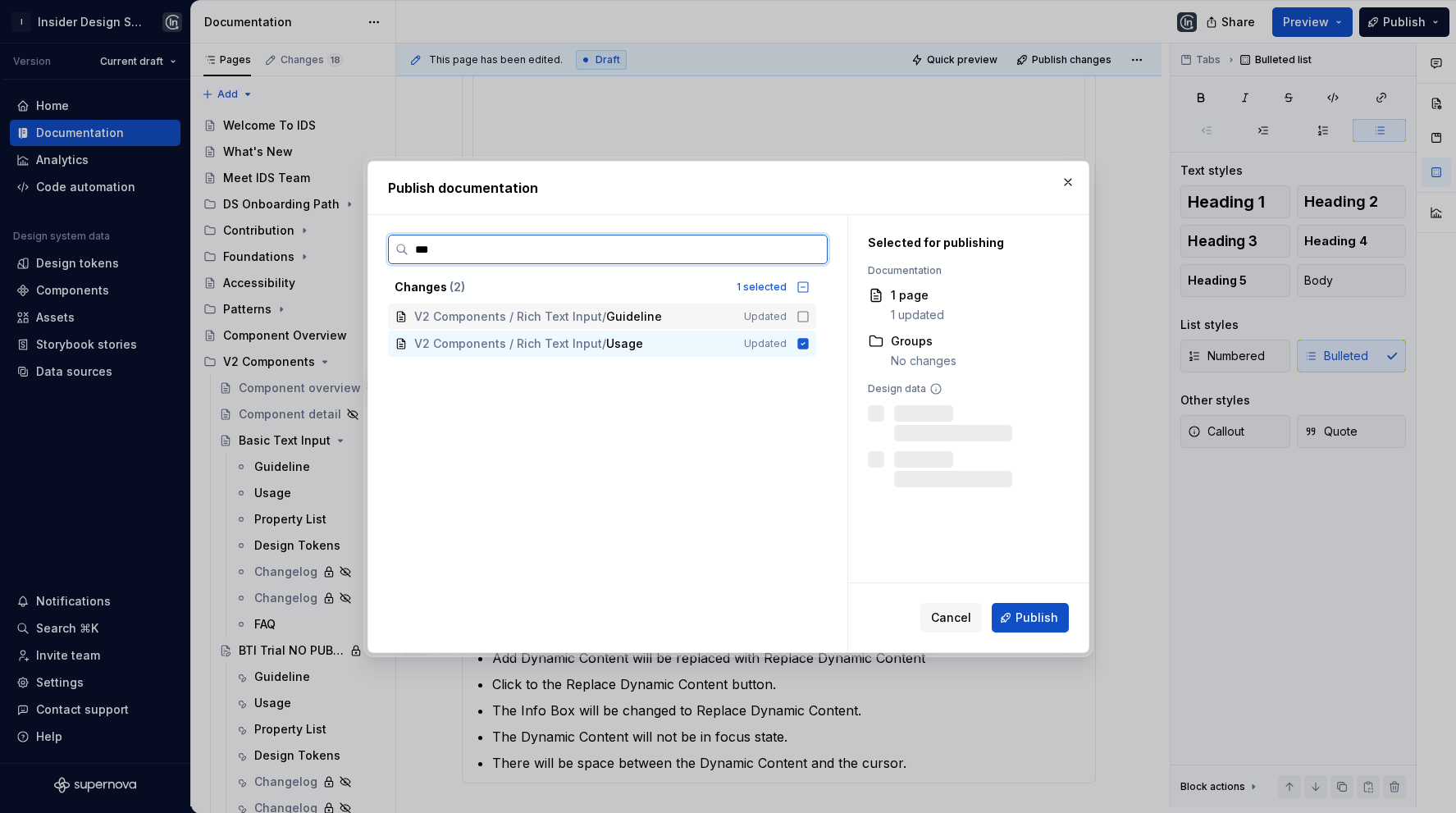
type input "****"
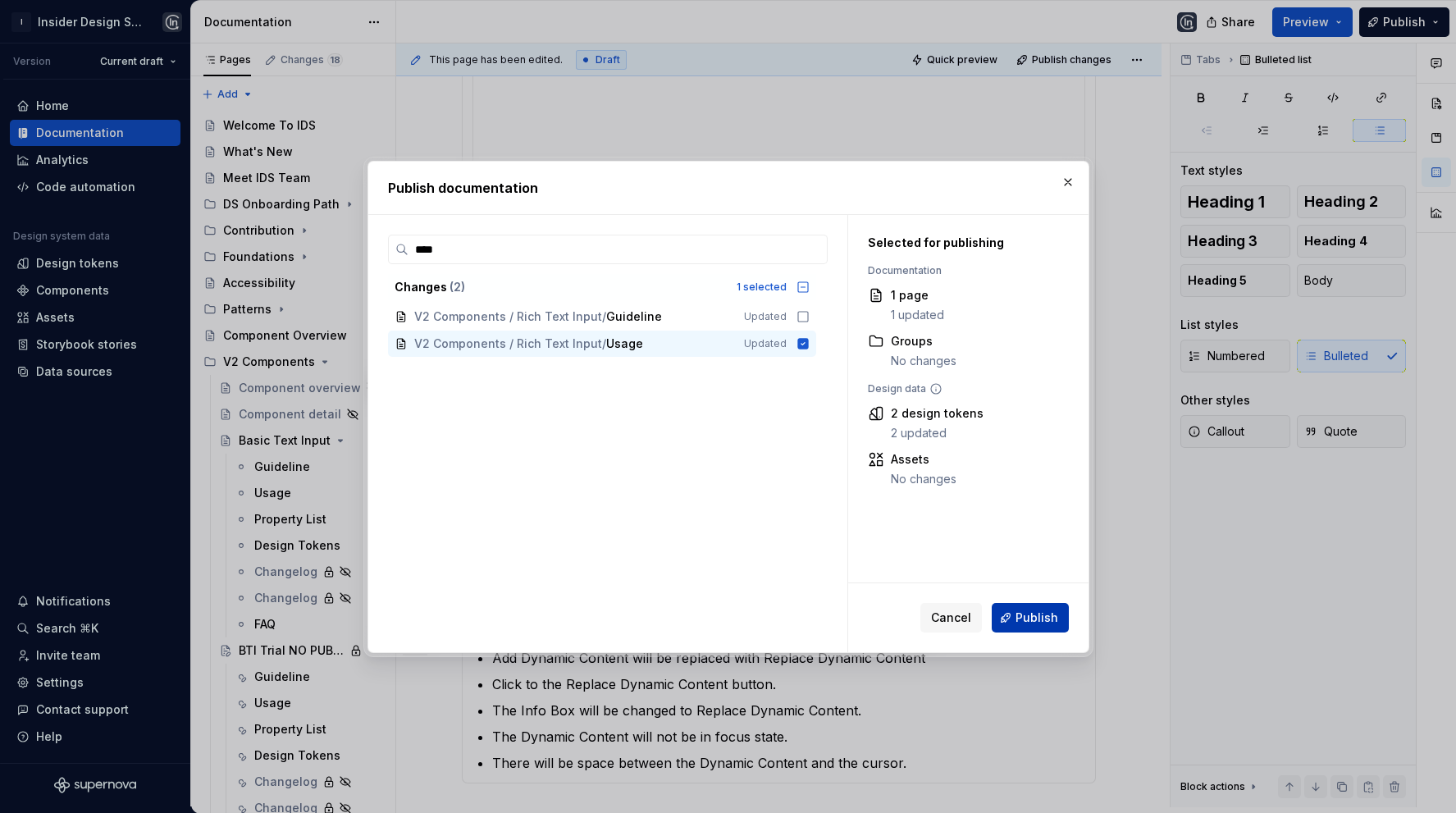
click at [1022, 611] on span "Publish" at bounding box center [1036, 618] width 42 height 16
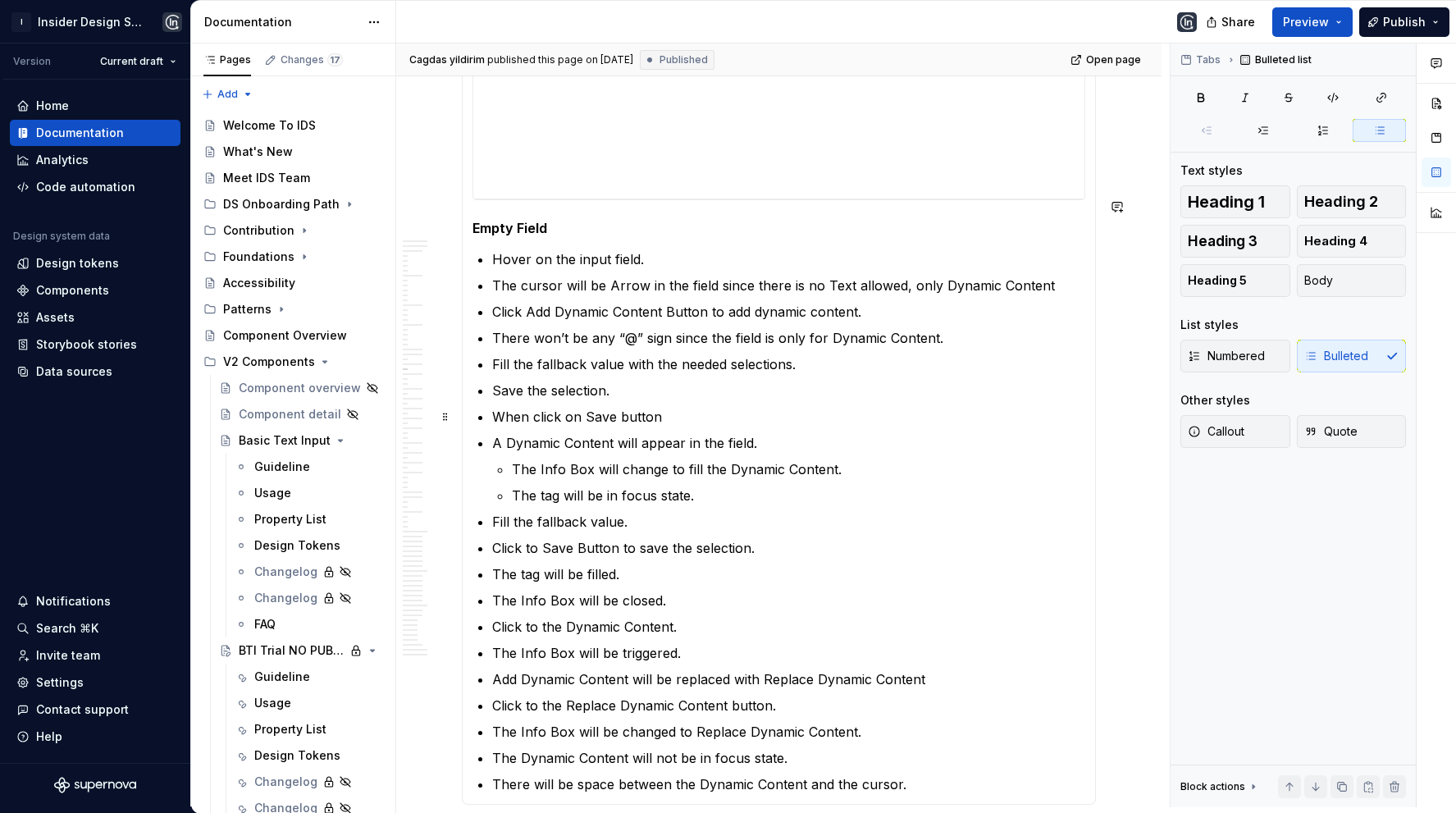
scroll to position [8236, 0]
type textarea "*"
